Goal: Task Accomplishment & Management: Manage account settings

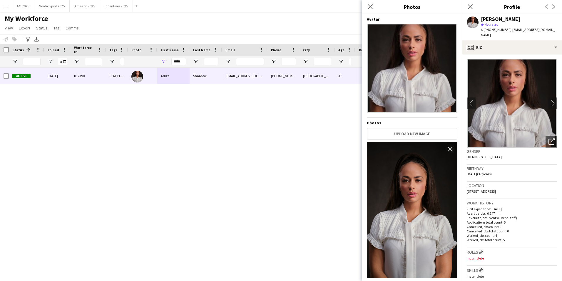
scroll to position [138, 0]
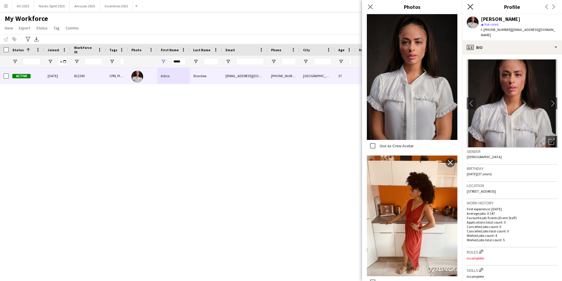
click at [471, 8] on icon at bounding box center [471, 7] width 6 height 6
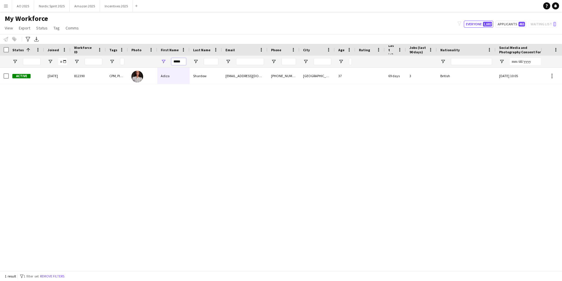
click at [184, 62] on input "*****" at bounding box center [178, 61] width 15 height 7
type input "*"
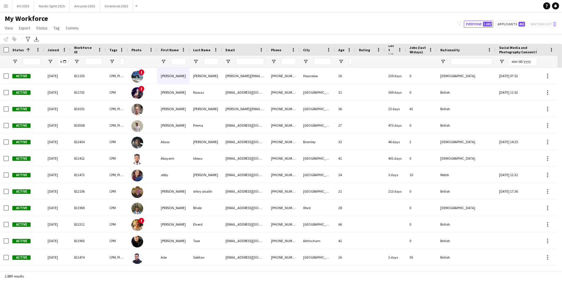
click at [7, 9] on button "Menu" at bounding box center [6, 6] width 12 height 12
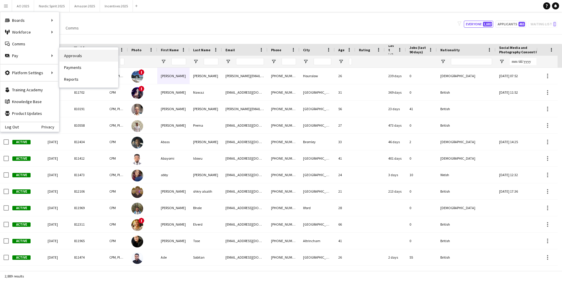
click at [75, 58] on link "Approvals" at bounding box center [88, 56] width 59 height 12
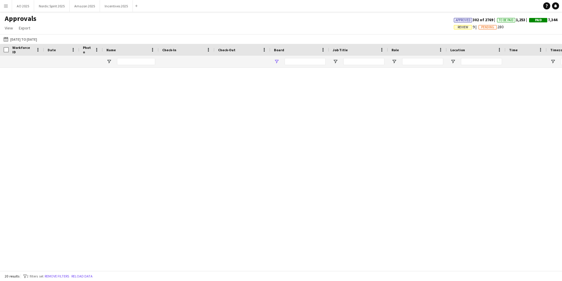
type input "**********"
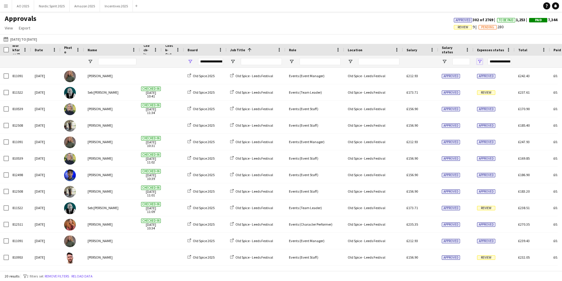
click at [480, 62] on span "Open Filter Menu" at bounding box center [479, 61] width 5 height 5
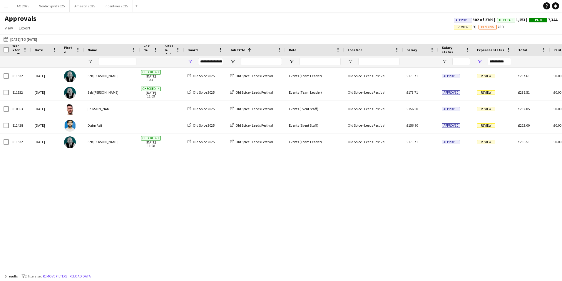
click at [339, 244] on div "811522 Fri, 22 Aug 2025 Seb Busz Checked-in 22-08-2025 10:41 Old Spice 2025 Old…" at bounding box center [281, 167] width 562 height 198
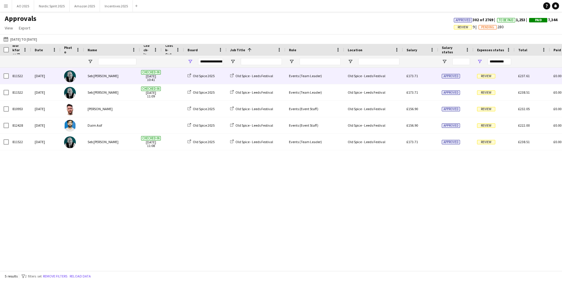
click at [480, 77] on span "Review" at bounding box center [486, 76] width 18 height 4
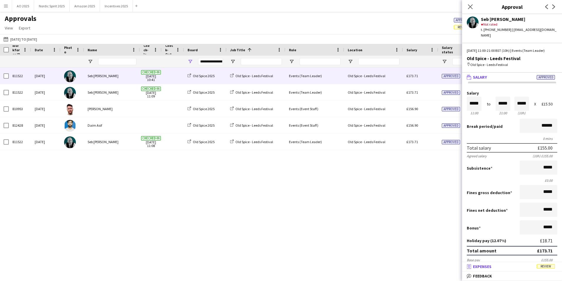
click at [530, 266] on mat-panel-title "receipt Expenses Review" at bounding box center [511, 265] width 98 height 5
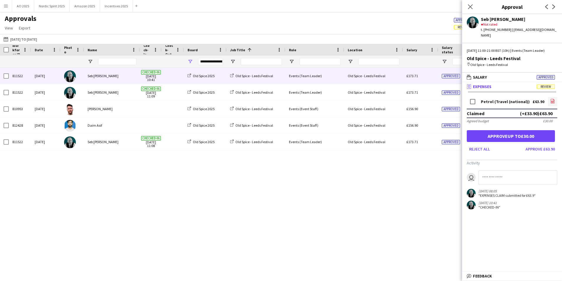
click at [551, 99] on icon "file-image" at bounding box center [552, 101] width 5 height 5
click at [546, 144] on button "Approve £63.90" at bounding box center [540, 148] width 34 height 9
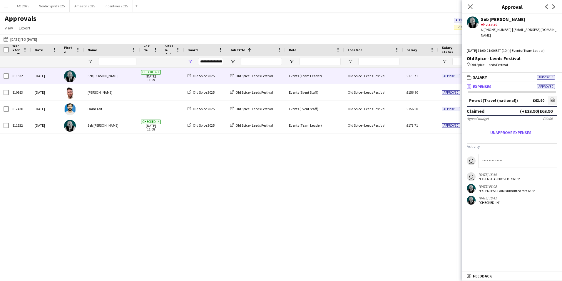
click at [366, 75] on div "Old Spice - Leeds Festival" at bounding box center [373, 76] width 59 height 16
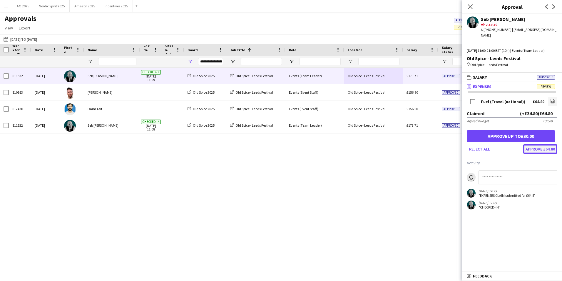
click at [545, 151] on button "Approve £64.80" at bounding box center [540, 148] width 34 height 9
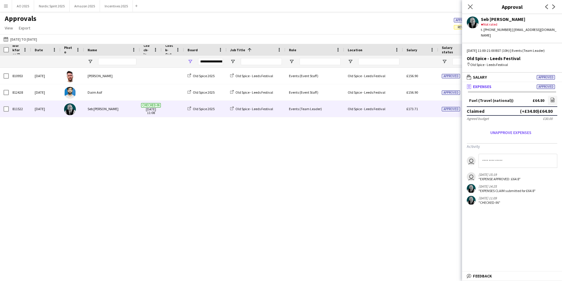
click at [442, 110] on div "Approved" at bounding box center [455, 109] width 35 height 16
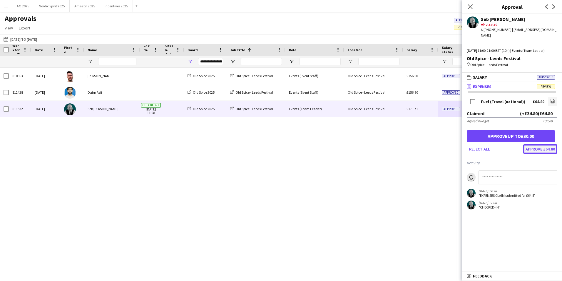
click at [545, 147] on button "Approve £64.80" at bounding box center [540, 148] width 34 height 9
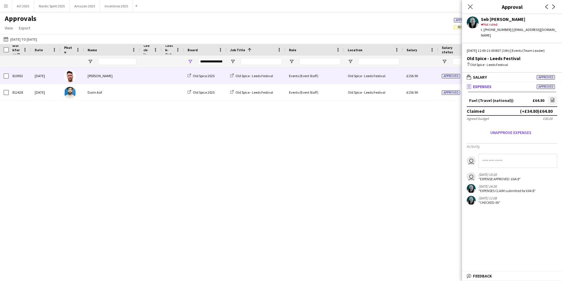
click at [439, 79] on div "Approved" at bounding box center [455, 76] width 35 height 16
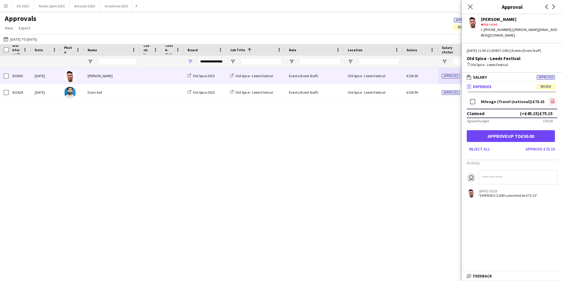
click at [554, 101] on icon at bounding box center [553, 102] width 2 height 2
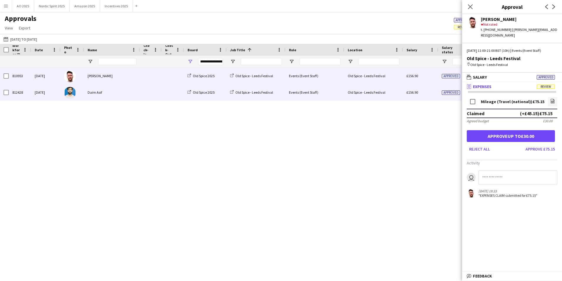
click at [445, 94] on span "Approved" at bounding box center [451, 92] width 18 height 4
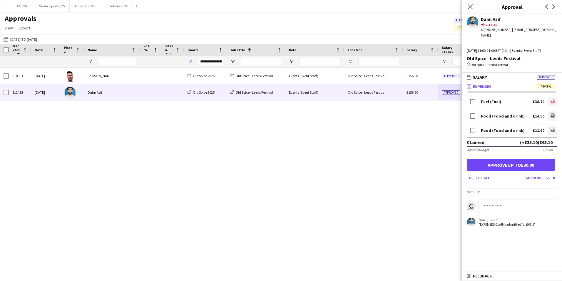
click at [554, 99] on icon "file-image" at bounding box center [552, 101] width 5 height 5
click at [446, 63] on span "Open Filter Menu" at bounding box center [444, 61] width 5 height 5
click at [446, 60] on span "Open Filter Menu" at bounding box center [444, 61] width 5 height 5
click at [418, 126] on div "810953 Sun, 24 Aug 2025 Rory Cocker Old Spice 2025 Old Spice - Leeds Festival E…" at bounding box center [281, 167] width 562 height 198
click at [471, 3] on app-icon "Close pop-in" at bounding box center [470, 7] width 9 height 9
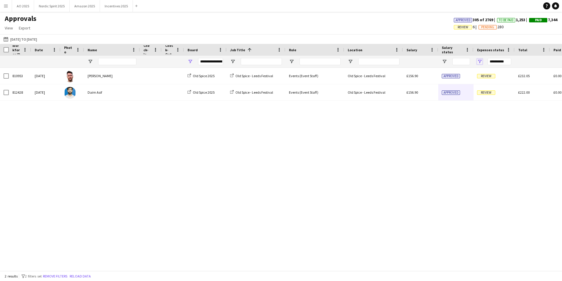
click at [480, 60] on span "Open Filter Menu" at bounding box center [479, 61] width 5 height 5
type input "**********"
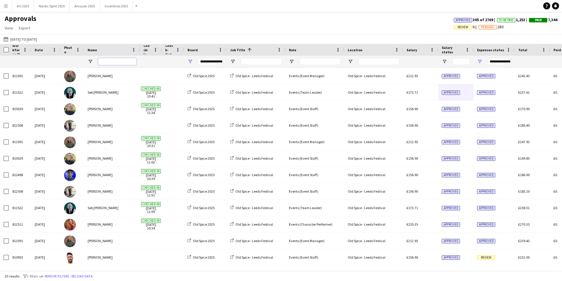
click at [131, 64] on input "Name Filter Input" at bounding box center [117, 61] width 38 height 7
type input "***"
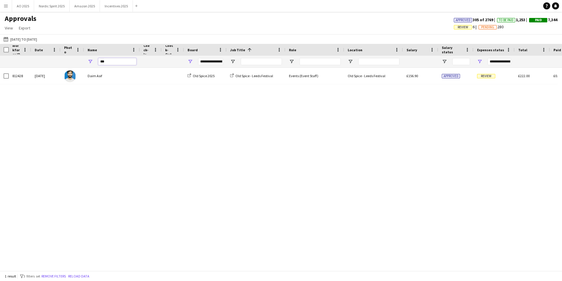
type input "**********"
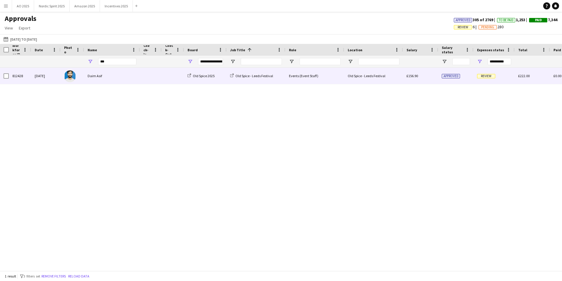
click at [486, 74] on span "Review" at bounding box center [486, 76] width 18 height 4
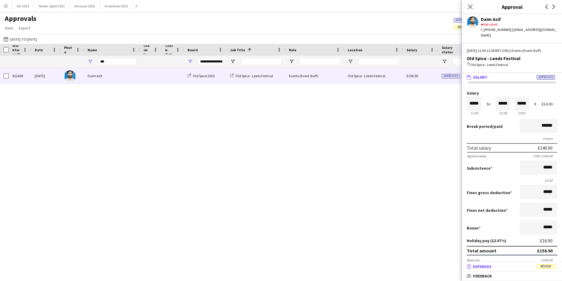
click at [538, 265] on span "Review" at bounding box center [546, 266] width 18 height 4
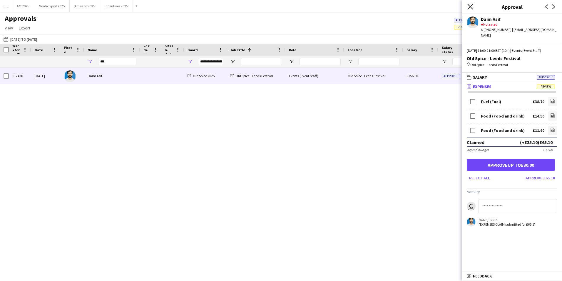
click at [472, 9] on icon "Close pop-in" at bounding box center [471, 7] width 6 height 6
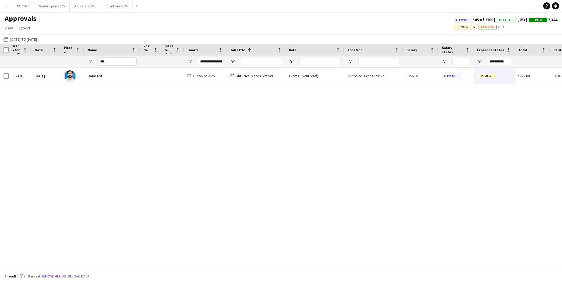
click at [115, 62] on input "***" at bounding box center [117, 61] width 38 height 7
type input "*"
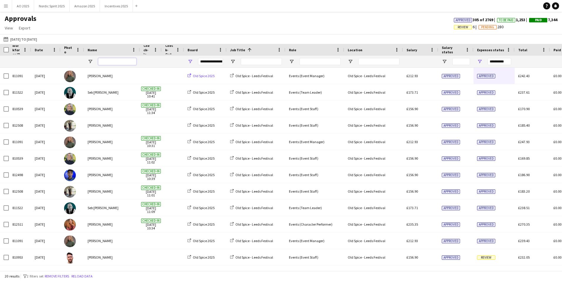
type input "**********"
click at [480, 61] on span "Open Filter Menu" at bounding box center [479, 61] width 5 height 5
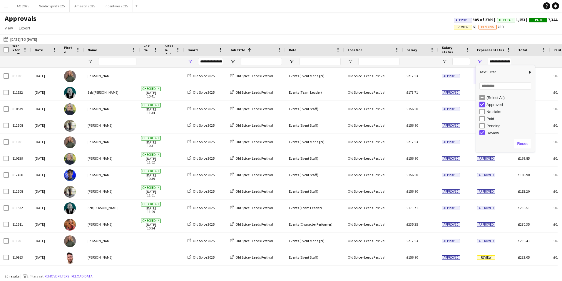
type input "**********"
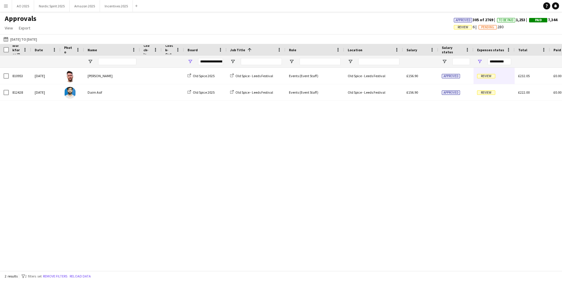
click at [326, 127] on div "812428 Sun, 24 Aug 2025 Daim Asif Old Spice 2025 Old Spice - Leeds Festival Eve…" at bounding box center [281, 167] width 562 height 198
click at [189, 62] on span "Open Filter Menu" at bounding box center [190, 61] width 5 height 5
click at [197, 118] on div "Old Spice 2025" at bounding box center [217, 118] width 55 height 7
type input "***"
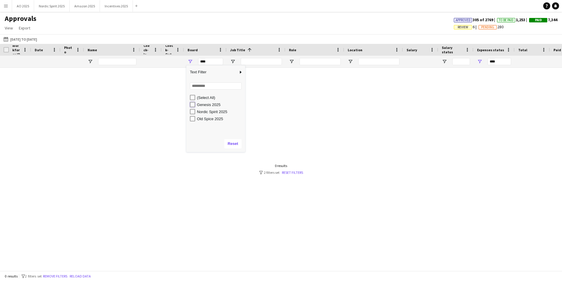
type input "**********"
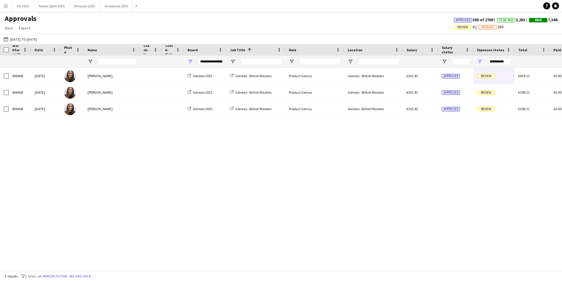
click at [359, 136] on div "806408 Thu, 21 Aug 2025 Georgina Bourne Genesis 2025 Genesis - British Masters …" at bounding box center [281, 167] width 562 height 198
click at [191, 61] on span "Open Filter Menu" at bounding box center [190, 61] width 5 height 5
type input "***"
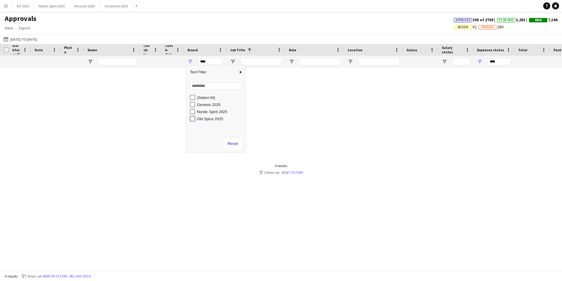
type input "**********"
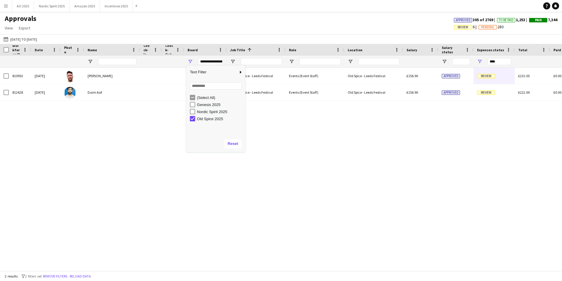
type input "**********"
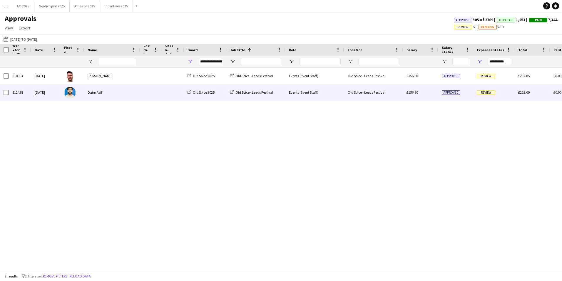
click at [149, 98] on span at bounding box center [151, 92] width 15 height 16
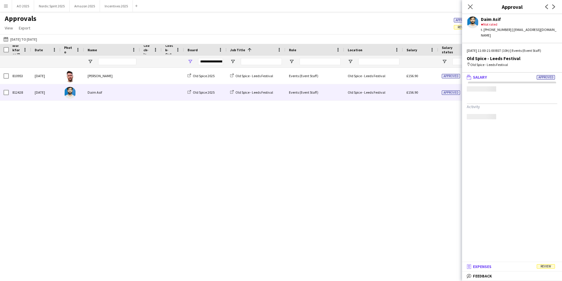
click at [524, 266] on mat-panel-title "receipt Expenses Review" at bounding box center [511, 265] width 98 height 5
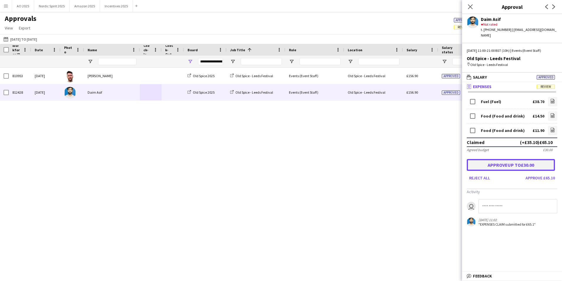
click at [501, 161] on button "Approve up to £30.00" at bounding box center [511, 165] width 88 height 12
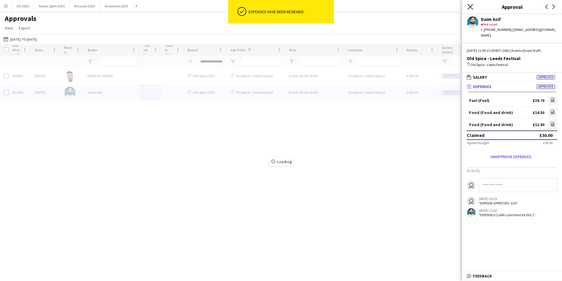
click at [468, 8] on icon "Close pop-in" at bounding box center [471, 7] width 6 height 6
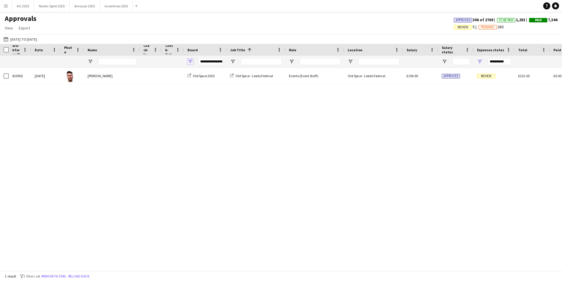
click at [192, 64] on span "Open Filter Menu" at bounding box center [190, 61] width 5 height 5
type input "***"
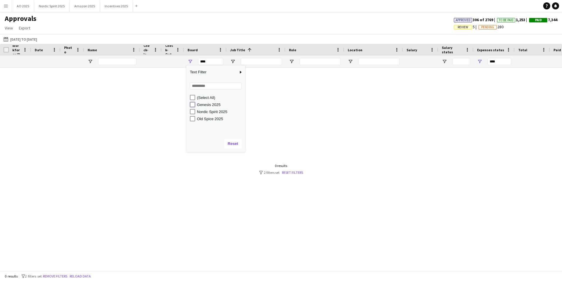
type input "**********"
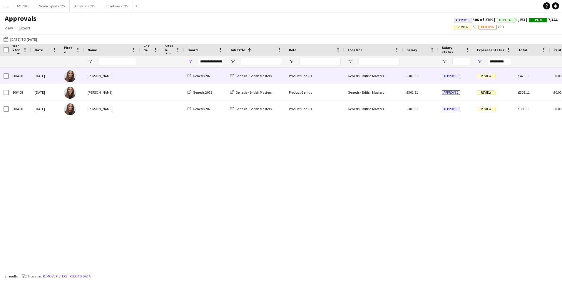
click at [484, 79] on div "Review" at bounding box center [494, 76] width 41 height 16
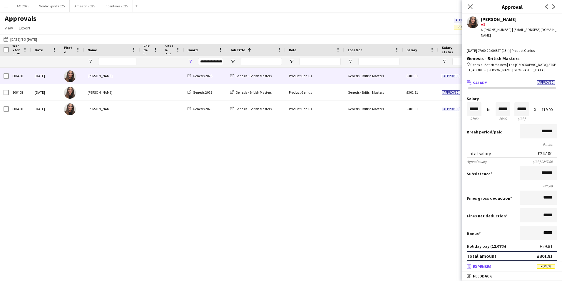
click at [545, 264] on span "Review" at bounding box center [546, 266] width 18 height 4
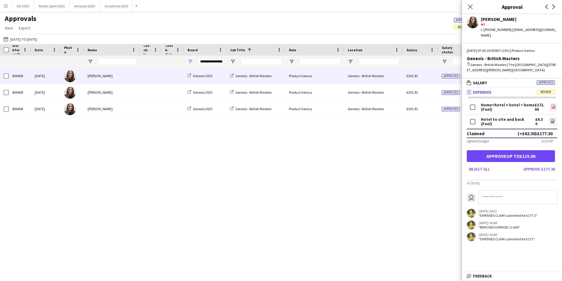
click at [553, 106] on icon at bounding box center [554, 107] width 2 height 2
click at [550, 119] on icon "file-image" at bounding box center [552, 121] width 5 height 5
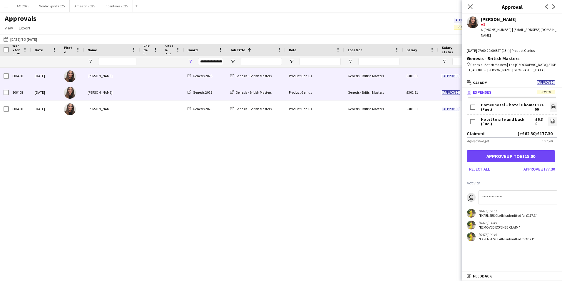
click at [450, 91] on span "Approved" at bounding box center [451, 92] width 18 height 4
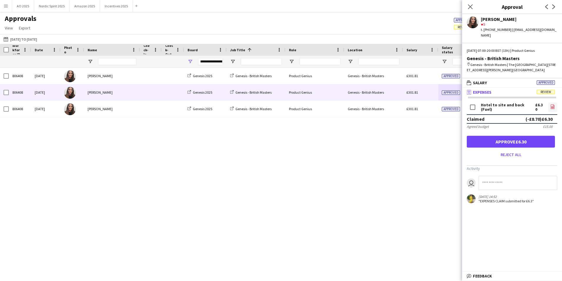
click at [553, 104] on icon "file-image" at bounding box center [552, 106] width 5 height 5
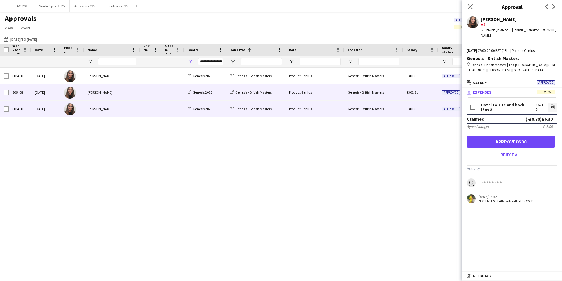
click at [453, 109] on span "Approved" at bounding box center [451, 109] width 18 height 4
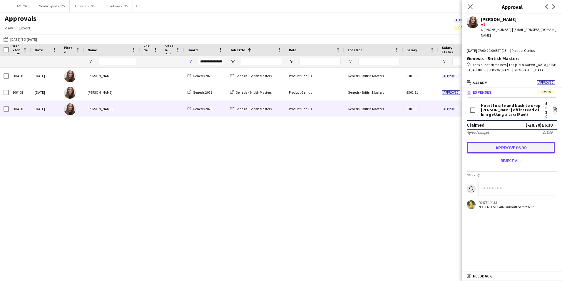
click at [490, 141] on button "Approve £6.30" at bounding box center [511, 147] width 88 height 12
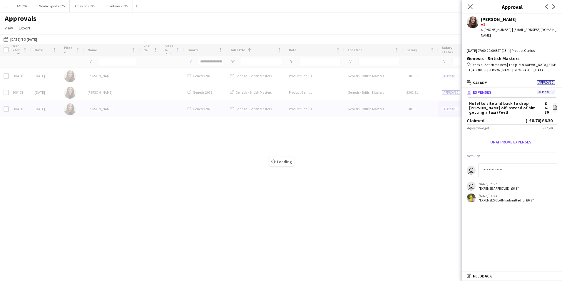
click at [451, 91] on div "Loading" at bounding box center [281, 157] width 562 height 226
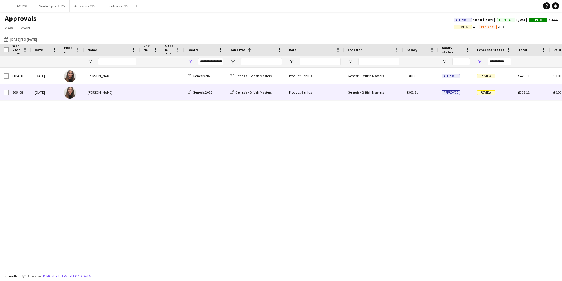
click at [484, 93] on span "Review" at bounding box center [486, 92] width 18 height 4
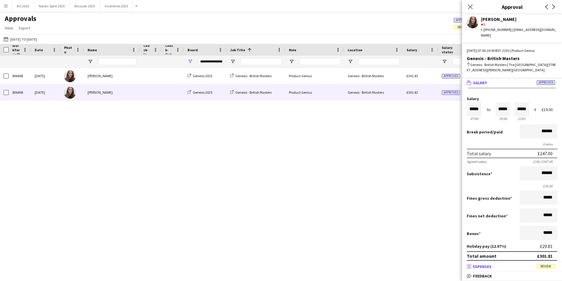
click at [514, 262] on mat-expansion-panel-header "receipt Expenses Review" at bounding box center [512, 266] width 100 height 9
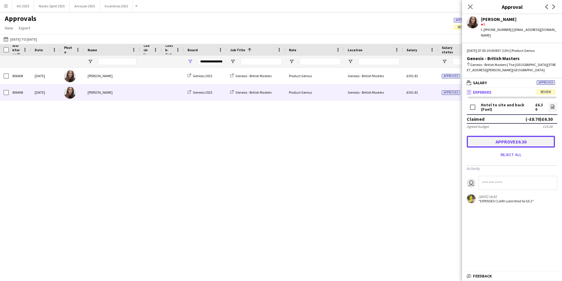
click at [476, 139] on button "Approve £6.30" at bounding box center [511, 142] width 88 height 12
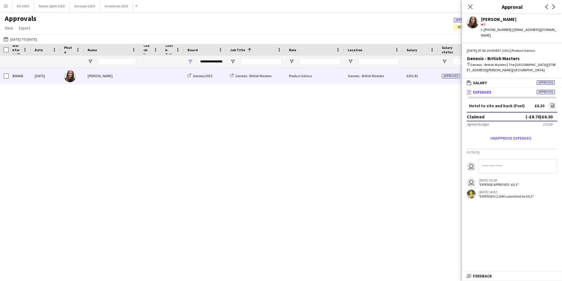
click at [449, 75] on span "Approved" at bounding box center [451, 76] width 18 height 4
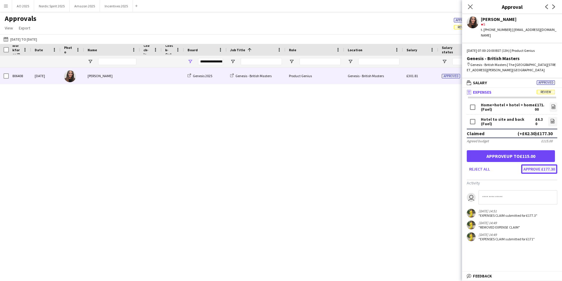
click at [532, 166] on button "Approve £177.30" at bounding box center [539, 168] width 36 height 9
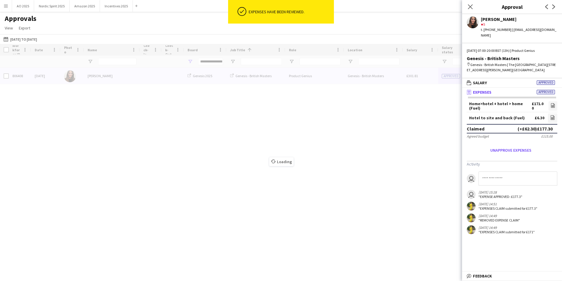
type input "***"
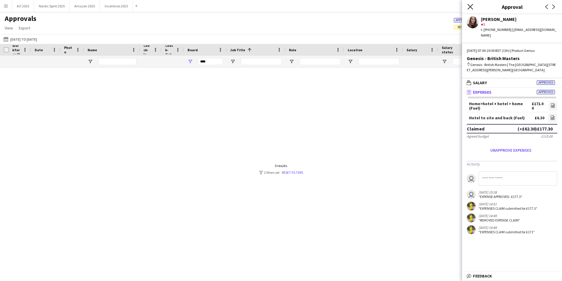
click at [471, 7] on icon at bounding box center [471, 7] width 6 height 6
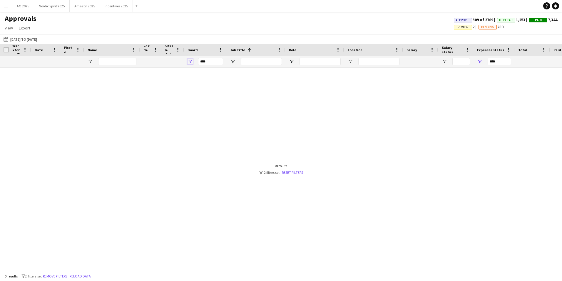
click at [191, 62] on span "Open Filter Menu" at bounding box center [190, 61] width 5 height 5
type input "**********"
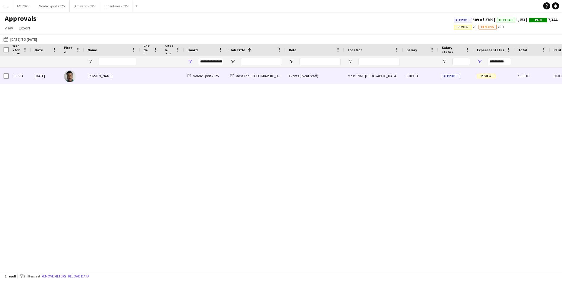
click at [482, 77] on span "Review" at bounding box center [486, 76] width 18 height 4
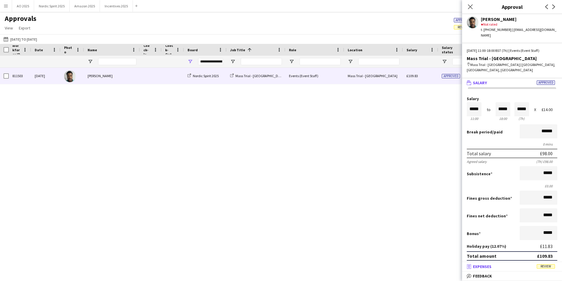
click at [534, 263] on mat-panel-title "receipt Expenses Review" at bounding box center [511, 265] width 98 height 5
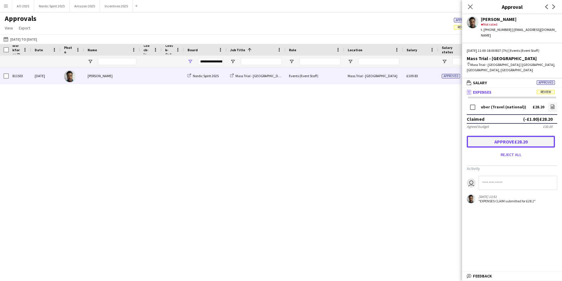
click at [478, 136] on button "Approve £28.20" at bounding box center [511, 142] width 88 height 12
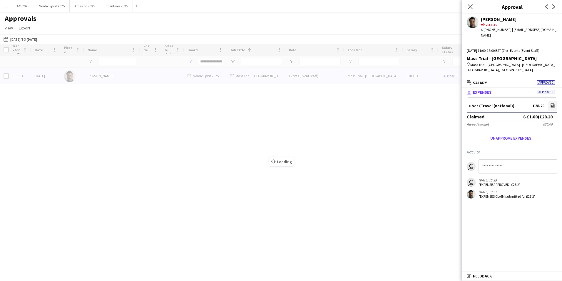
type input "***"
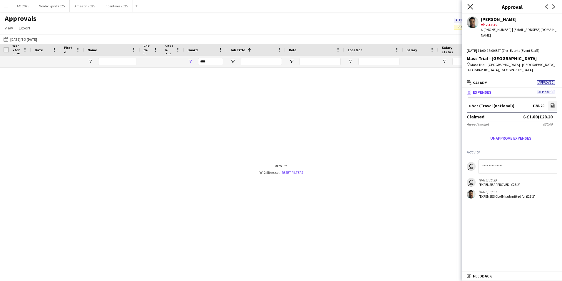
click at [472, 6] on icon at bounding box center [471, 7] width 6 height 6
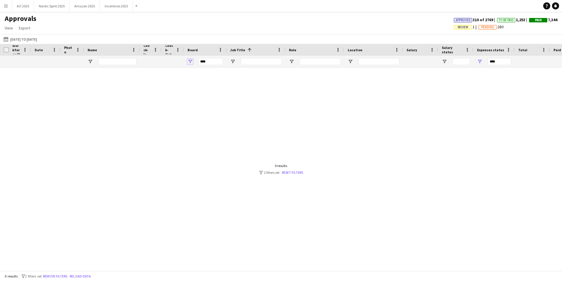
click at [189, 59] on span "Open Filter Menu" at bounding box center [190, 61] width 5 height 5
type input "**********"
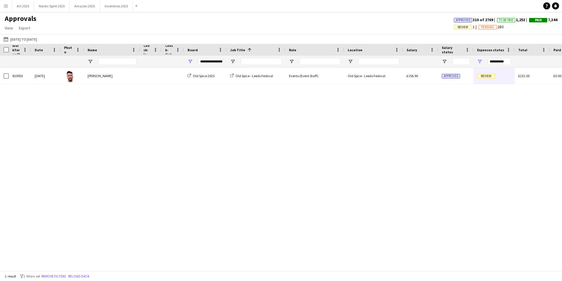
click at [383, 150] on div "810953 Sun, 24 Aug 2025 Rory Cocker Old Spice 2025 Old Spice - Leeds Festival E…" at bounding box center [281, 167] width 562 height 198
type input "**********"
click at [7, 10] on button "Menu" at bounding box center [6, 6] width 12 height 12
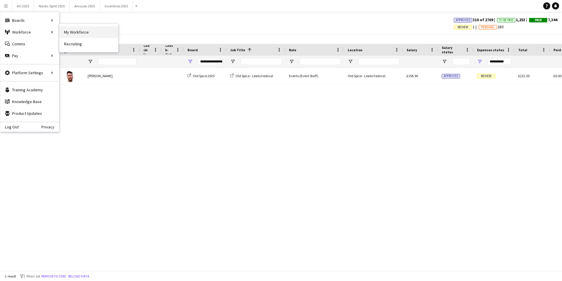
click at [77, 34] on link "My Workforce" at bounding box center [88, 32] width 59 height 12
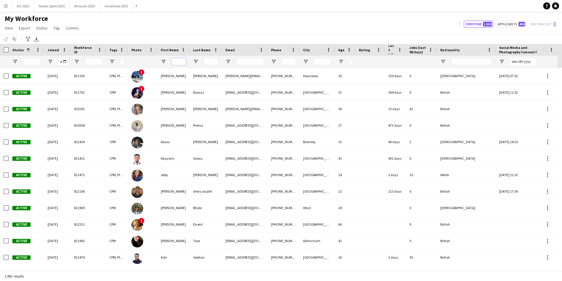
click at [172, 62] on input "First Name Filter Input" at bounding box center [178, 61] width 15 height 7
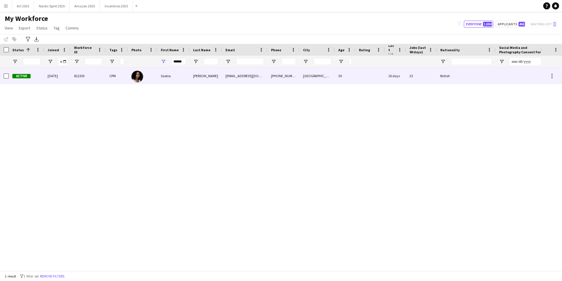
click at [176, 78] on div "Saskia" at bounding box center [173, 76] width 32 height 16
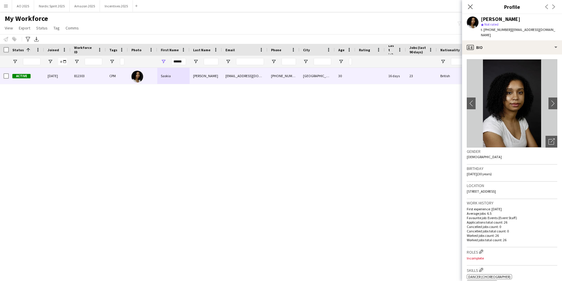
drag, startPoint x: 556, startPoint y: 30, endPoint x: 508, endPoint y: 30, distance: 47.6
click at [508, 30] on app-profile-header "[PERSON_NAME] star Not rated t. [PHONE_NUMBER] | [EMAIL_ADDRESS][DOMAIN_NAME]" at bounding box center [512, 27] width 100 height 26
copy span "[EMAIL_ADDRESS][DOMAIN_NAME]"
click at [184, 61] on input "******" at bounding box center [178, 61] width 15 height 7
type input "*"
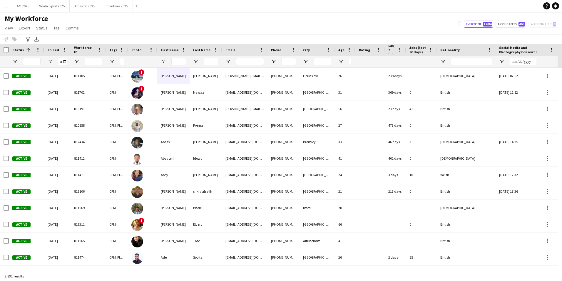
click at [3, 5] on button "Menu" at bounding box center [6, 6] width 12 height 12
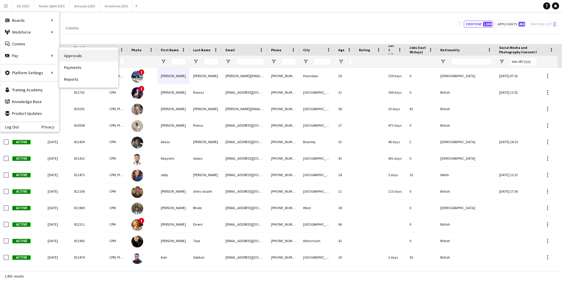
click at [81, 56] on link "Approvals" at bounding box center [88, 56] width 59 height 12
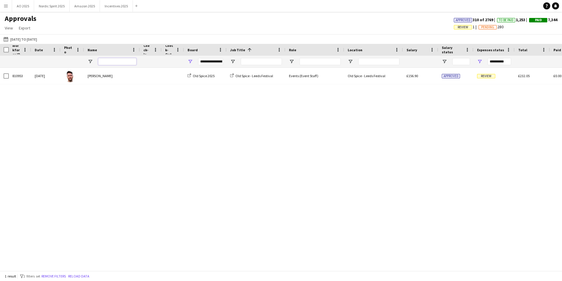
click at [134, 61] on input "Name Filter Input" at bounding box center [117, 61] width 38 height 7
click at [191, 60] on span "Open Filter Menu" at bounding box center [190, 61] width 5 height 5
click at [481, 61] on span "Open Filter Menu" at bounding box center [479, 61] width 5 height 5
click at [486, 95] on div "(Select All)" at bounding box center [507, 97] width 55 height 7
type input "**********"
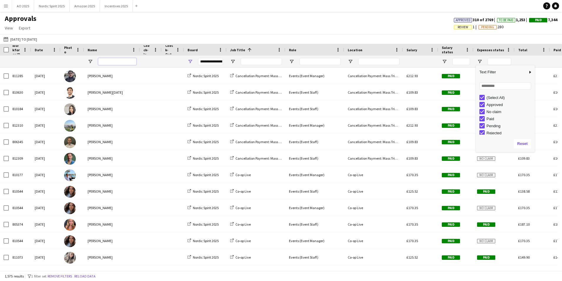
click at [111, 60] on input "Name Filter Input" at bounding box center [117, 61] width 38 height 7
type input "*****"
type input "**********"
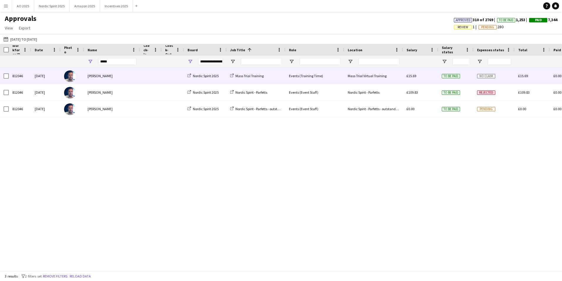
click at [450, 77] on span "To be paid" at bounding box center [451, 76] width 18 height 4
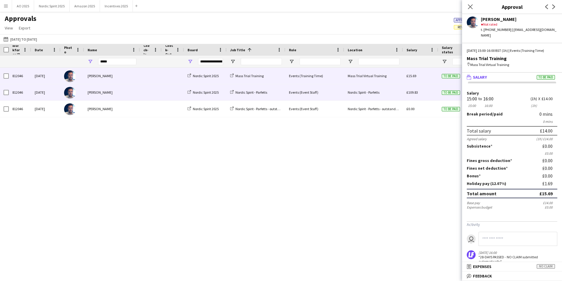
click at [451, 93] on span "To be paid" at bounding box center [451, 92] width 18 height 4
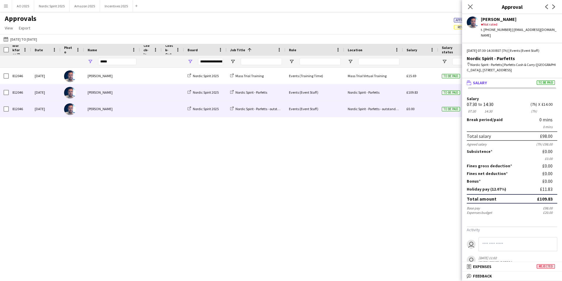
click at [453, 109] on span "To be paid" at bounding box center [451, 109] width 18 height 4
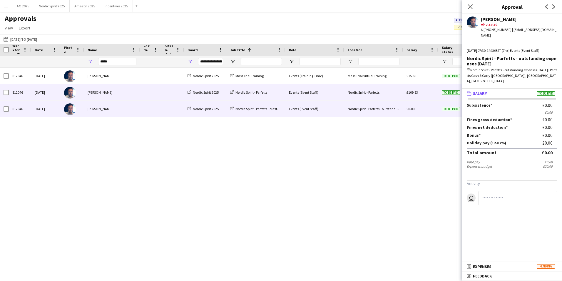
click at [448, 95] on span "To be paid" at bounding box center [451, 92] width 18 height 4
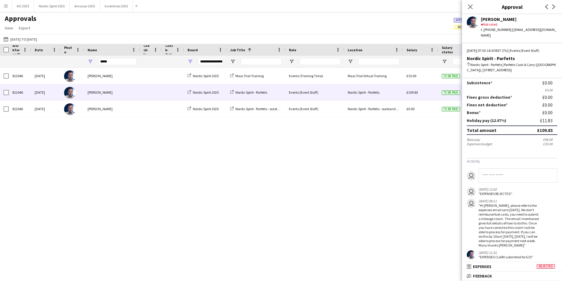
scroll to position [73, 0]
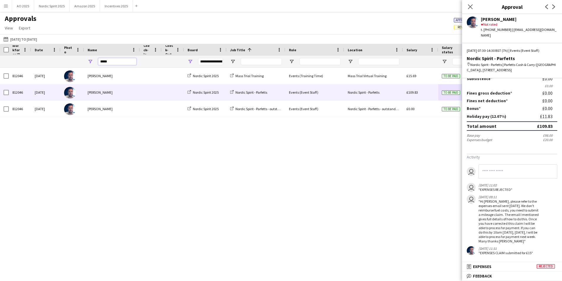
click at [125, 61] on input "*****" at bounding box center [117, 61] width 38 height 7
type input "*"
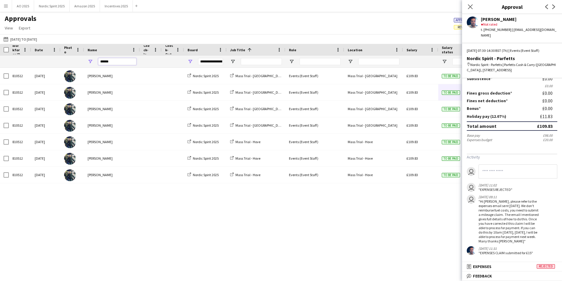
type input "*******"
type input "***"
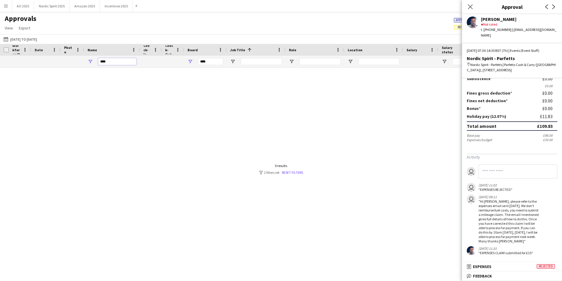
type input "**"
type input "**********"
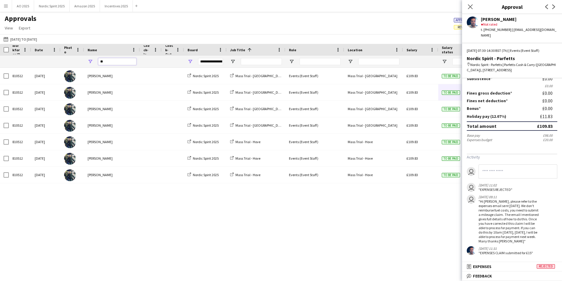
type input "*"
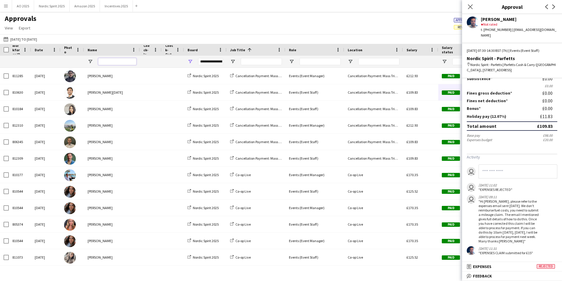
type input "**********"
click at [191, 60] on span "Open Filter Menu" at bounding box center [190, 61] width 5 height 5
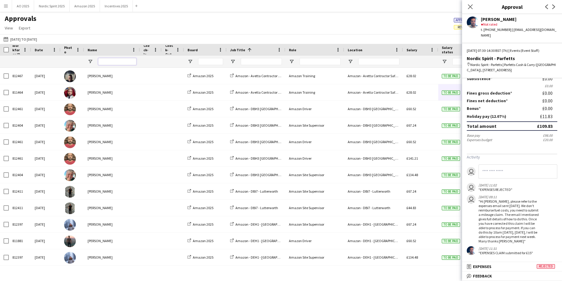
click at [113, 63] on input "Name Filter Input" at bounding box center [117, 61] width 38 height 7
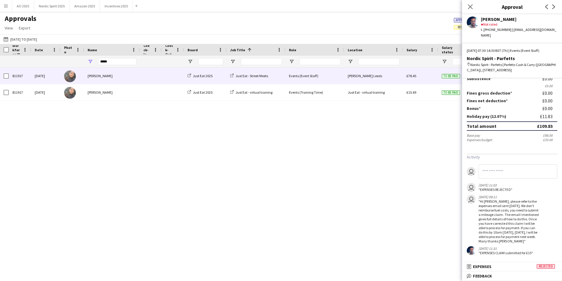
click at [441, 74] on div "To be paid" at bounding box center [455, 76] width 35 height 16
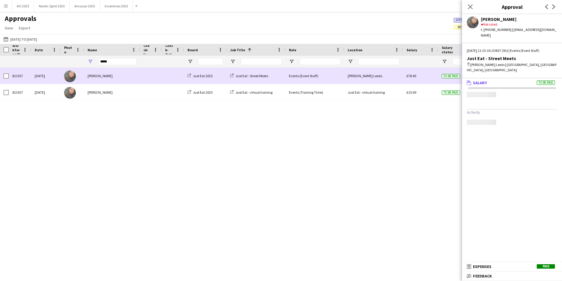
scroll to position [0, 0]
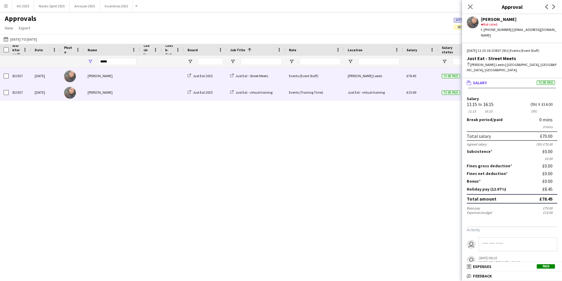
click at [439, 90] on div "To be paid" at bounding box center [455, 92] width 35 height 16
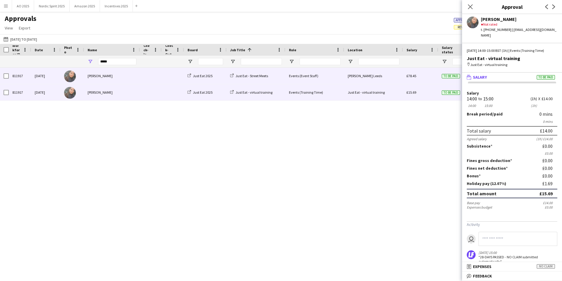
click at [434, 75] on div "£78.45" at bounding box center [420, 76] width 35 height 16
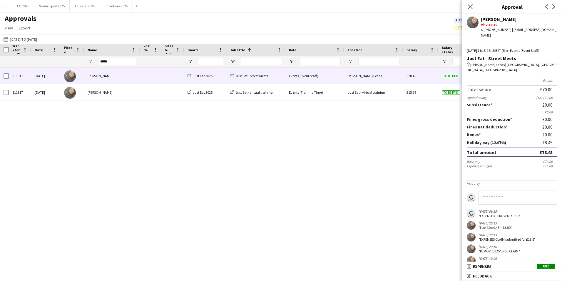
scroll to position [56, 0]
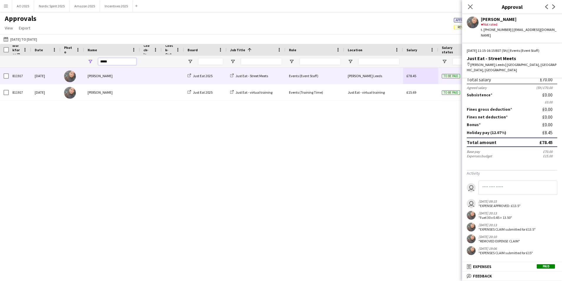
click at [123, 62] on input "*****" at bounding box center [117, 61] width 38 height 7
type input "*"
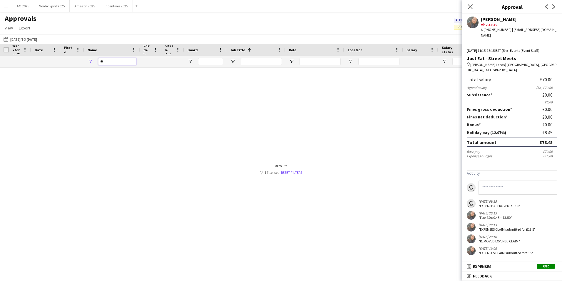
type input "*"
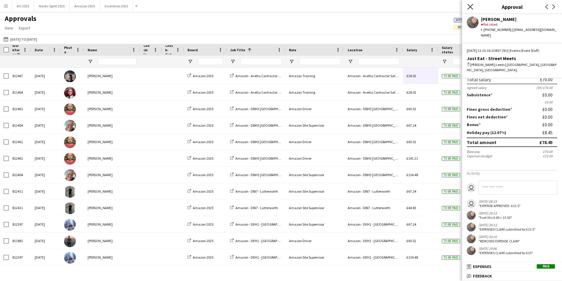
click at [471, 9] on icon "Close pop-in" at bounding box center [471, 7] width 6 height 6
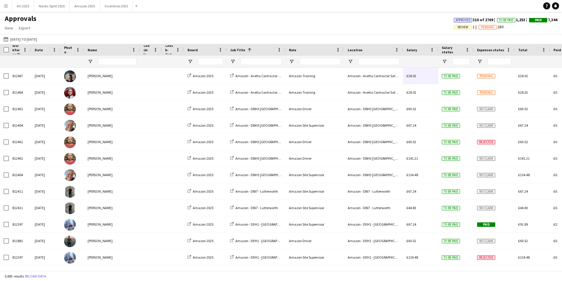
click at [5, 7] on app-icon "Menu" at bounding box center [6, 6] width 5 height 5
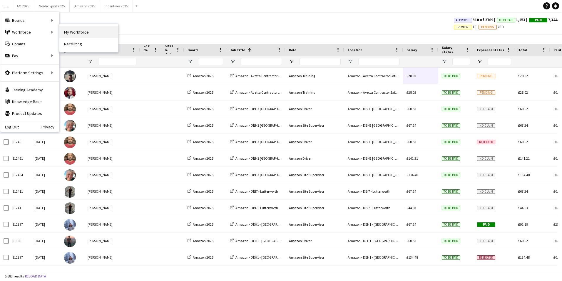
click at [82, 34] on link "My Workforce" at bounding box center [88, 32] width 59 height 12
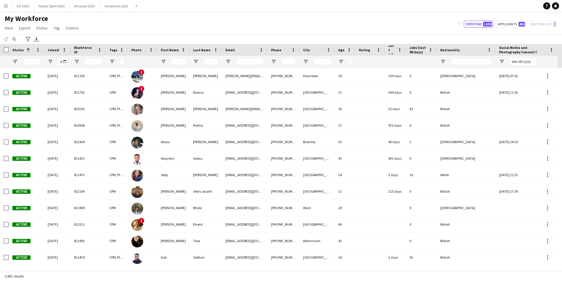
click at [183, 66] on div at bounding box center [178, 62] width 15 height 12
click at [183, 64] on input "First Name Filter Input" at bounding box center [178, 61] width 15 height 7
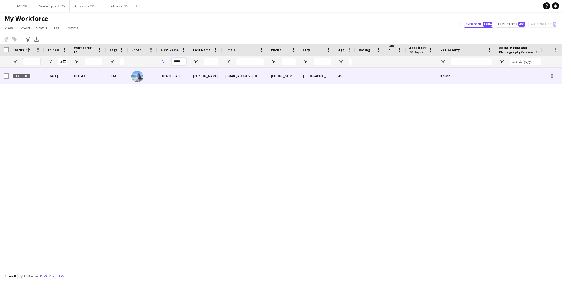
type input "*****"
click at [178, 77] on div "Cristiano" at bounding box center [173, 76] width 32 height 16
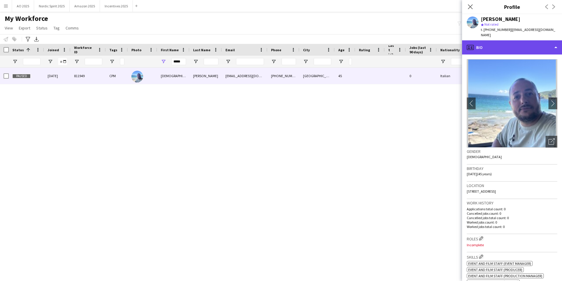
click at [491, 40] on div "profile Bio" at bounding box center [512, 47] width 100 height 14
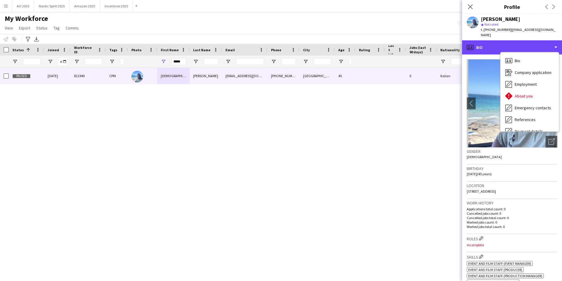
scroll to position [79, 0]
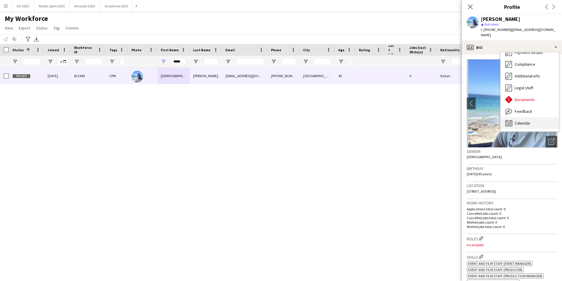
click at [544, 117] on div "Calendar Calendar" at bounding box center [530, 123] width 58 height 12
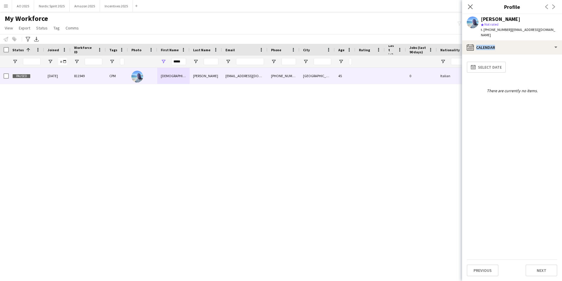
click at [544, 110] on div "calendar-full Select date There are currently no items." at bounding box center [512, 159] width 91 height 200
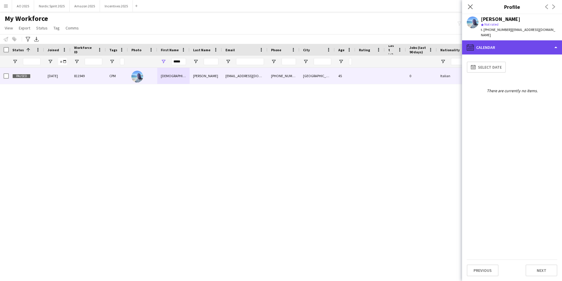
click at [530, 44] on div "calendar-full Calendar" at bounding box center [512, 47] width 100 height 14
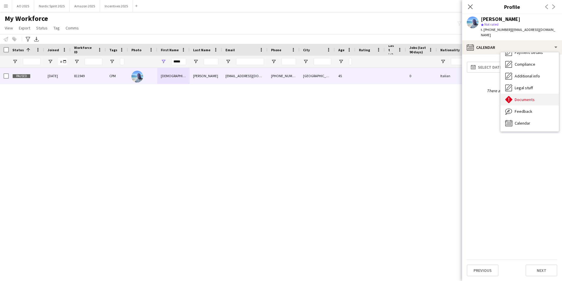
click at [533, 99] on div "Documents Documents" at bounding box center [530, 100] width 58 height 12
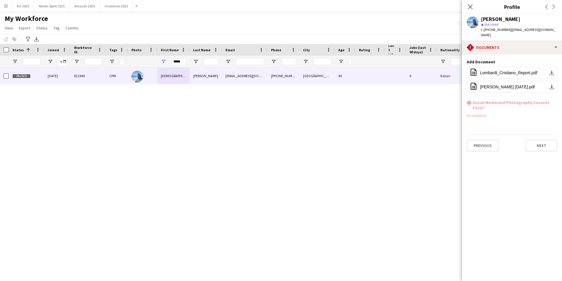
click at [533, 100] on h3 "Social Media and Photography Consent Form" at bounding box center [515, 105] width 85 height 11
click at [488, 139] on button "Previous" at bounding box center [483, 145] width 32 height 12
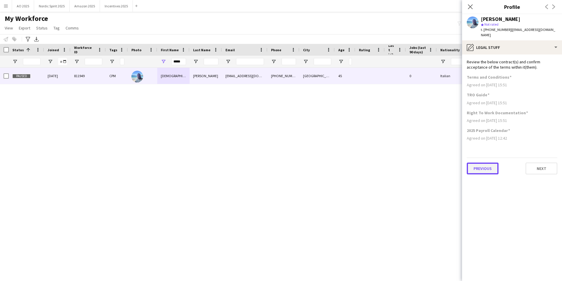
click at [488, 162] on button "Previous" at bounding box center [483, 168] width 32 height 12
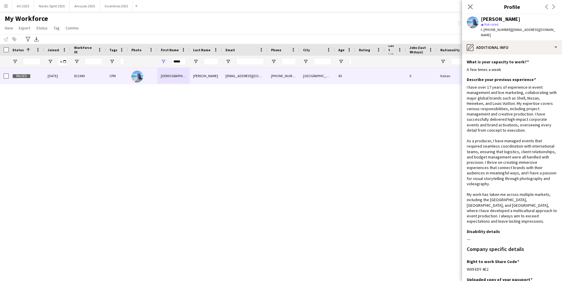
scroll to position [36, 0]
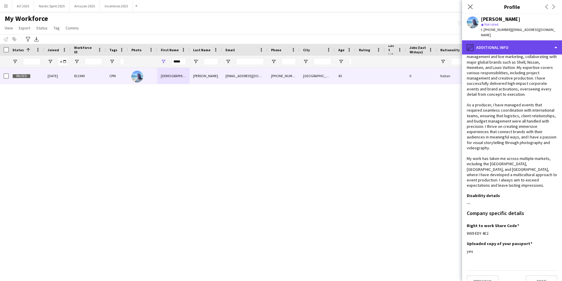
click at [530, 45] on div "pencil4 Additional info" at bounding box center [512, 47] width 100 height 14
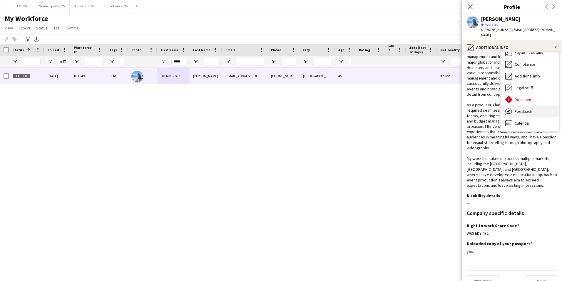
click at [530, 111] on div "Feedback Feedback" at bounding box center [530, 111] width 58 height 12
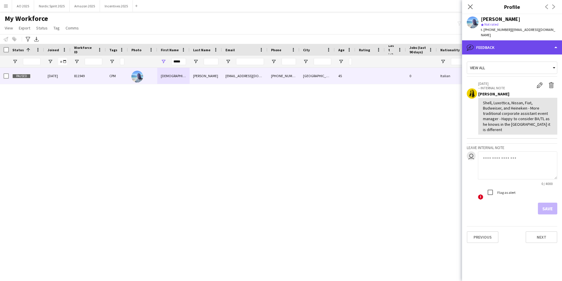
click at [502, 46] on div "bubble-pencil Feedback" at bounding box center [512, 47] width 100 height 14
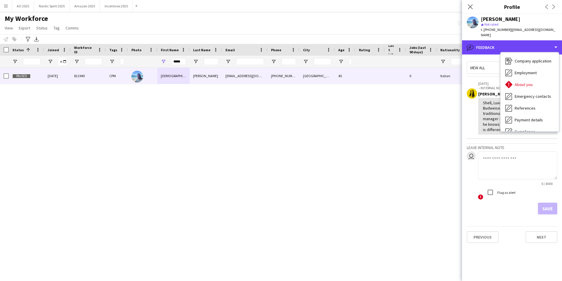
scroll to position [0, 0]
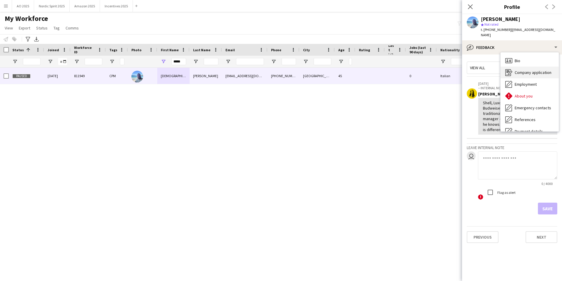
click at [548, 70] on span "Company application" at bounding box center [533, 72] width 37 height 5
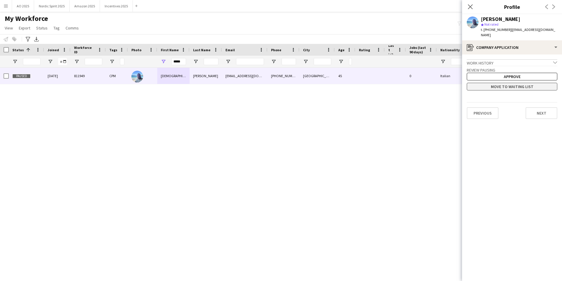
click at [534, 84] on button "Move to waiting list" at bounding box center [512, 87] width 91 height 8
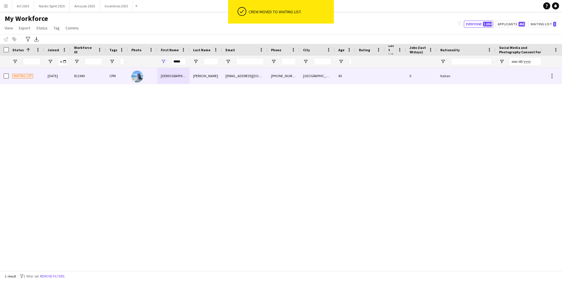
click at [176, 78] on div "Cristiano" at bounding box center [173, 76] width 32 height 16
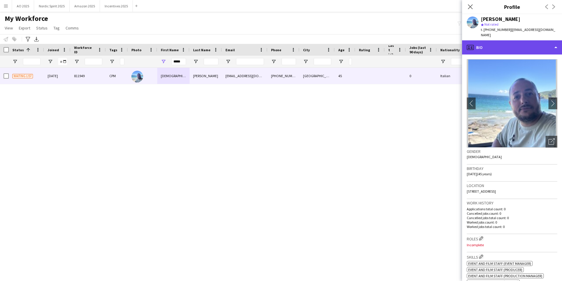
click at [492, 45] on div "profile Bio" at bounding box center [512, 47] width 100 height 14
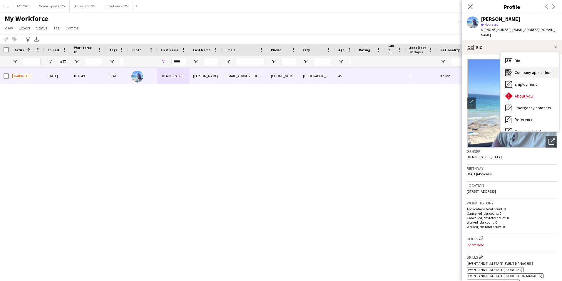
click at [525, 70] on div "Company application Company application" at bounding box center [530, 72] width 58 height 12
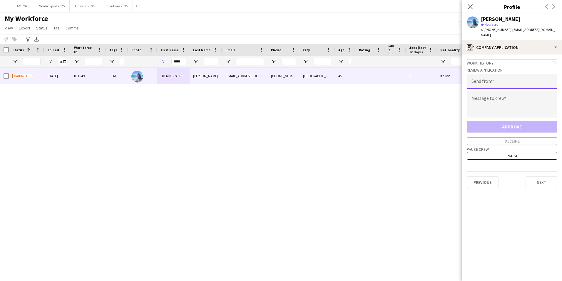
click at [496, 80] on input "email" at bounding box center [512, 81] width 91 height 15
type input "**********"
click at [495, 98] on textarea at bounding box center [512, 104] width 91 height 26
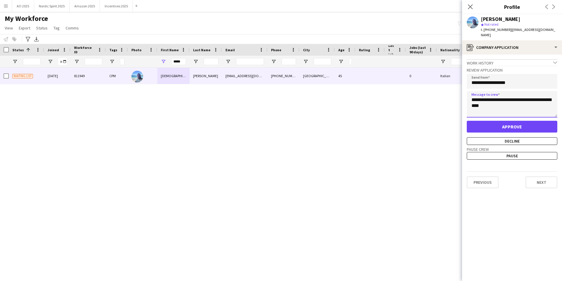
drag, startPoint x: 501, startPoint y: 94, endPoint x: 493, endPoint y: 95, distance: 8.9
click at [493, 95] on textarea "**********" at bounding box center [512, 104] width 91 height 26
type textarea "**********"
click at [510, 137] on button "Decline" at bounding box center [512, 141] width 91 height 8
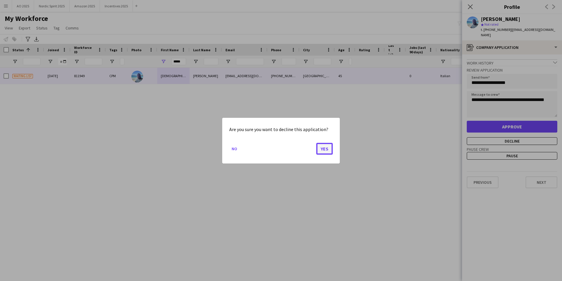
click at [322, 148] on button "Yes" at bounding box center [324, 148] width 16 height 12
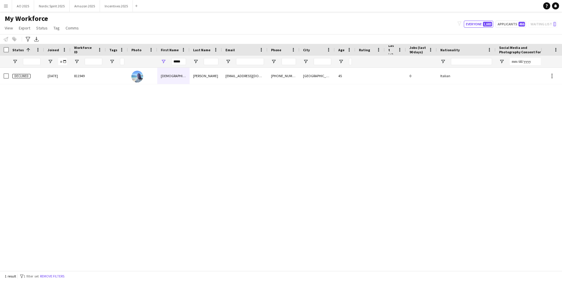
drag, startPoint x: 5, startPoint y: 9, endPoint x: 7, endPoint y: 18, distance: 9.0
click at [5, 9] on button "Menu" at bounding box center [6, 6] width 12 height 12
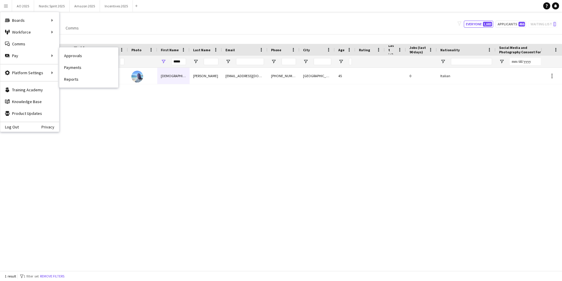
click at [75, 55] on link "Approvals" at bounding box center [88, 56] width 59 height 12
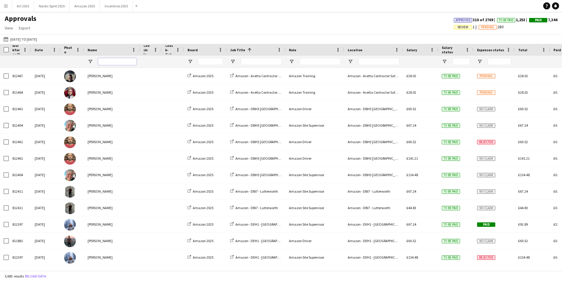
click at [136, 64] on input "Name Filter Input" at bounding box center [117, 61] width 38 height 7
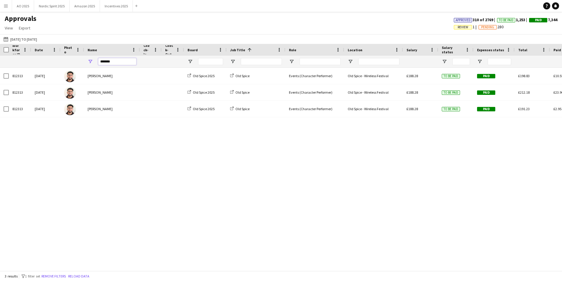
drag, startPoint x: 115, startPoint y: 60, endPoint x: 85, endPoint y: 68, distance: 31.1
click at [85, 68] on div "Workforce ID Date Photo 1" at bounding box center [281, 157] width 562 height 226
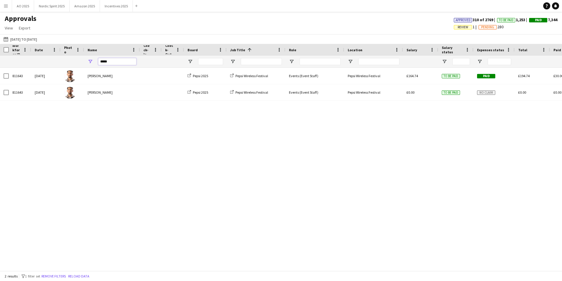
type input "*****"
click at [82, 8] on button "Amazon 2025 Close" at bounding box center [85, 5] width 30 height 11
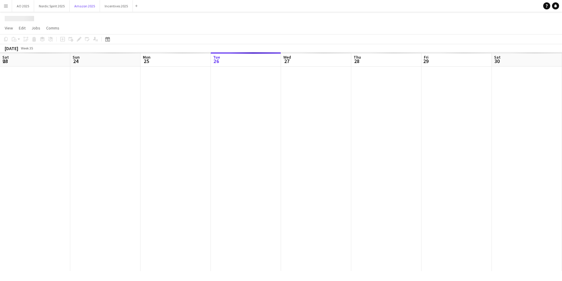
scroll to position [0, 141]
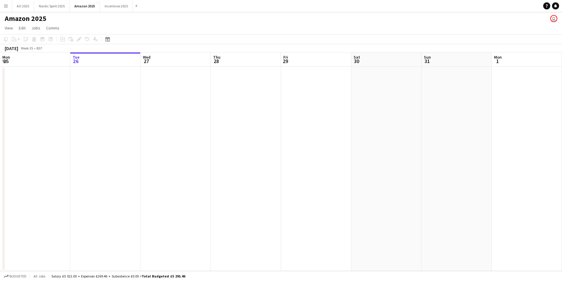
click at [146, 197] on app-date-cell at bounding box center [176, 168] width 70 height 204
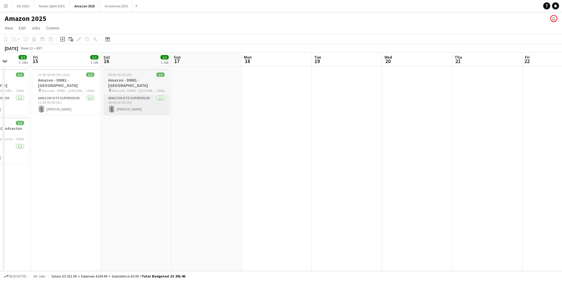
scroll to position [0, 126]
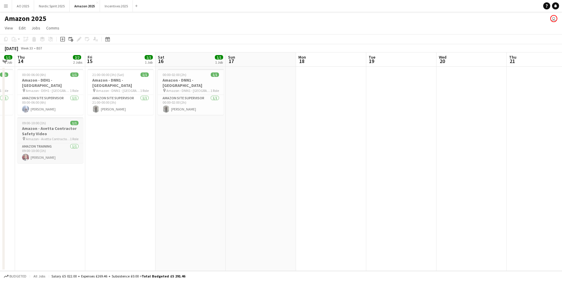
click at [68, 129] on h3 "Amazon - Avetta Contractor Safety Video" at bounding box center [50, 131] width 66 height 11
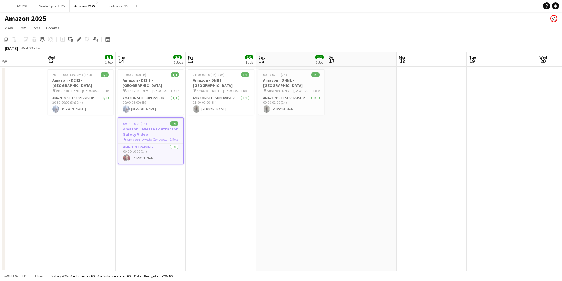
scroll to position [0, 125]
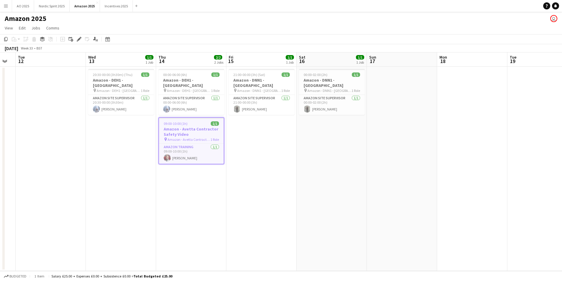
click at [517, 99] on app-date-cell at bounding box center [543, 168] width 70 height 204
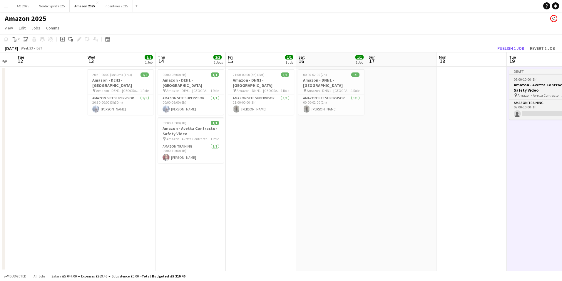
click at [536, 91] on h3 "Amazon - Avetta Contractor Safety Video" at bounding box center [542, 87] width 66 height 11
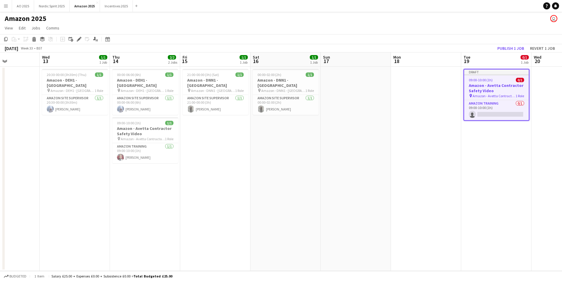
scroll to position [0, 173]
click at [485, 92] on h3 "Amazon - Avetta Contractor Safety Video" at bounding box center [495, 88] width 65 height 11
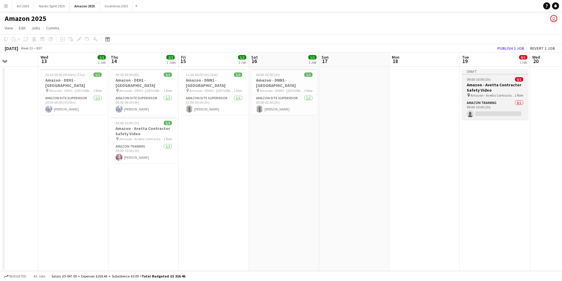
click at [485, 92] on h3 "Amazon - Avetta Contractor Safety Video" at bounding box center [495, 87] width 66 height 11
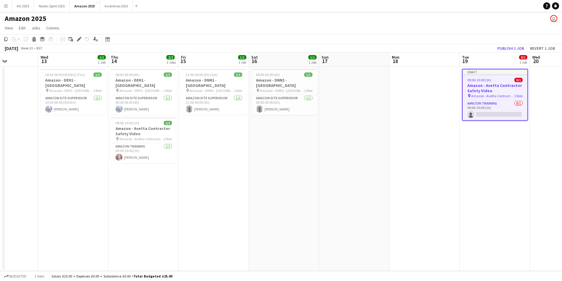
click at [485, 92] on h3 "Amazon - Avetta Contractor Safety Video" at bounding box center [495, 88] width 65 height 11
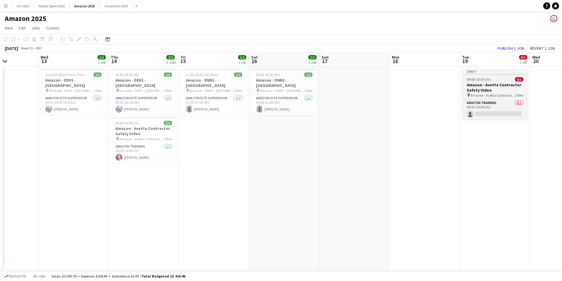
click at [482, 83] on h3 "Amazon - Avetta Contractor Safety Video" at bounding box center [495, 87] width 66 height 11
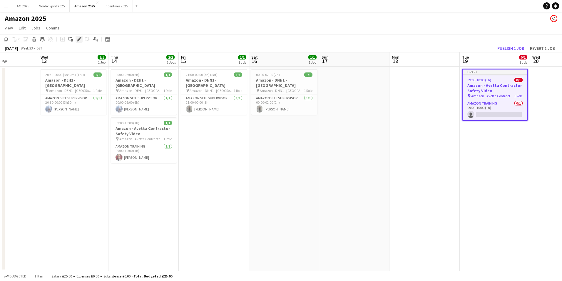
drag, startPoint x: 80, startPoint y: 40, endPoint x: 94, endPoint y: 46, distance: 15.3
click at [80, 40] on icon "Edit" at bounding box center [79, 39] width 5 height 5
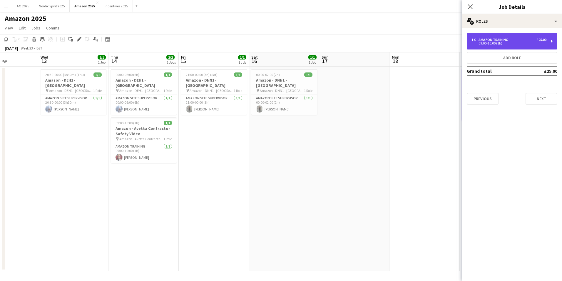
click at [511, 45] on div "1 x Amazon Training £25.00 09:00-10:00 (1h)" at bounding box center [512, 41] width 91 height 16
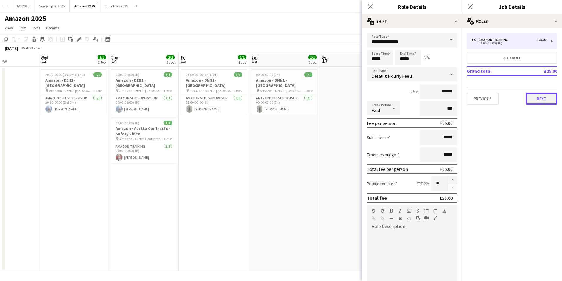
click at [542, 102] on button "Next" at bounding box center [542, 99] width 32 height 12
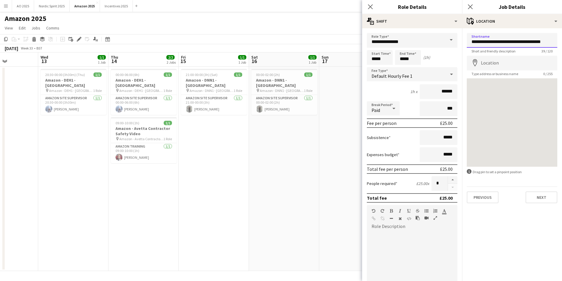
click at [536, 44] on input "**********" at bounding box center [512, 40] width 91 height 15
click at [538, 198] on button "Next" at bounding box center [542, 197] width 32 height 12
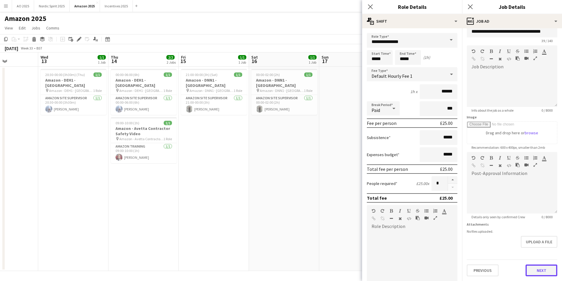
scroll to position [10, 0]
click at [550, 254] on form "**********" at bounding box center [512, 149] width 100 height 253
click at [548, 268] on button "Next" at bounding box center [542, 270] width 32 height 12
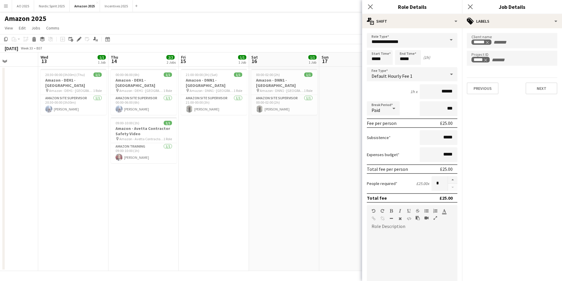
scroll to position [0, 0]
click at [537, 93] on button "Next" at bounding box center [542, 88] width 32 height 12
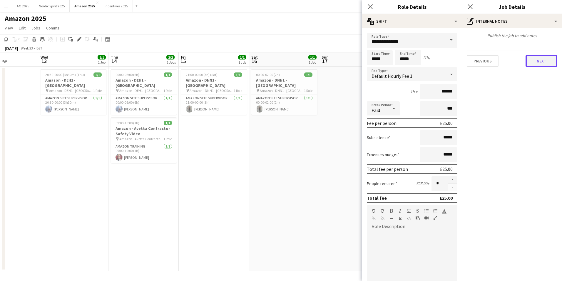
click at [536, 60] on button "Next" at bounding box center [542, 61] width 32 height 12
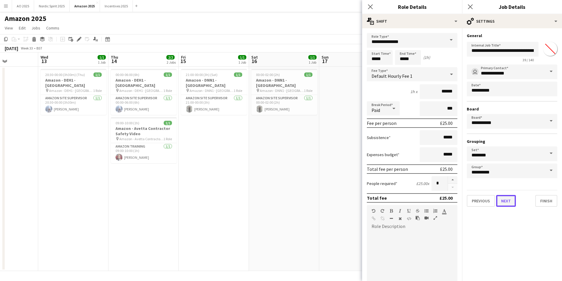
click at [511, 203] on button "Next" at bounding box center [506, 201] width 20 height 12
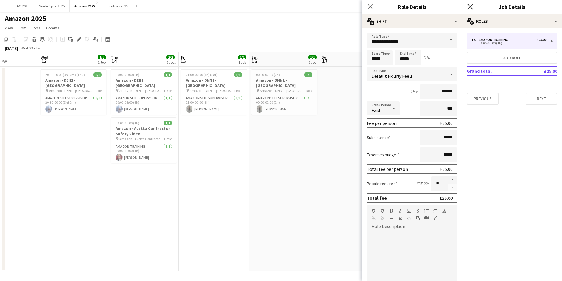
click at [471, 7] on icon at bounding box center [471, 7] width 6 height 6
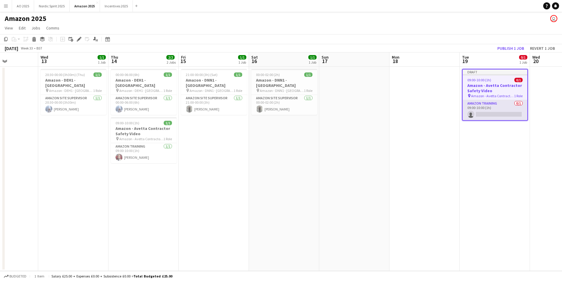
click at [484, 116] on app-card-role "Amazon Training 0/1 09:00-10:00 (1h) single-neutral-actions" at bounding box center [495, 110] width 65 height 20
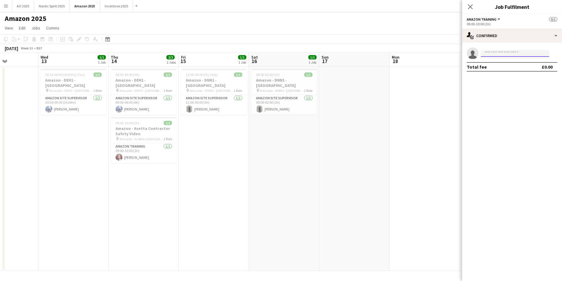
click at [495, 56] on input at bounding box center [515, 53] width 68 height 7
type input "****"
click at [498, 62] on span "Rhys Inwood" at bounding box center [503, 61] width 34 height 5
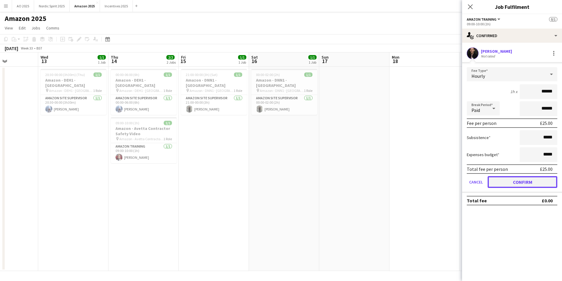
click at [506, 183] on button "Confirm" at bounding box center [523, 182] width 70 height 12
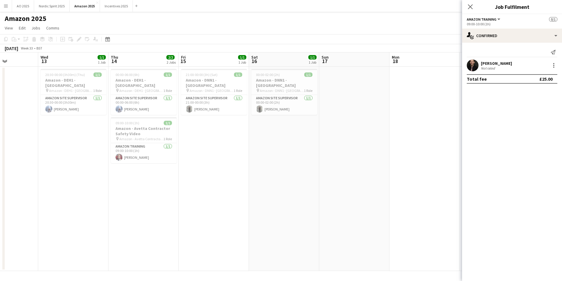
click at [470, 11] on div "Close pop-in" at bounding box center [470, 7] width 16 height 14
click at [470, 8] on icon at bounding box center [471, 7] width 6 height 6
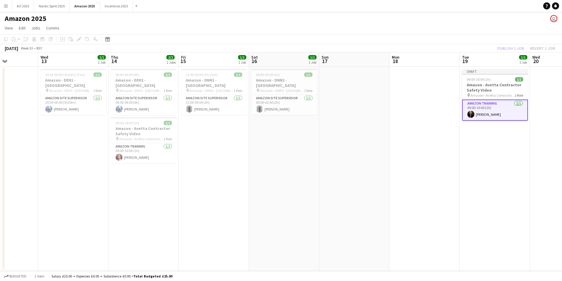
click at [447, 94] on app-date-cell at bounding box center [425, 168] width 70 height 204
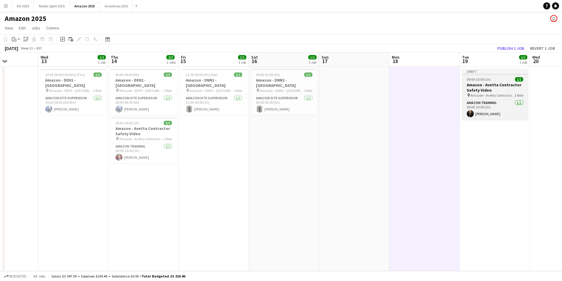
click at [494, 78] on div "09:00-10:00 (1h) 1/1" at bounding box center [495, 79] width 66 height 4
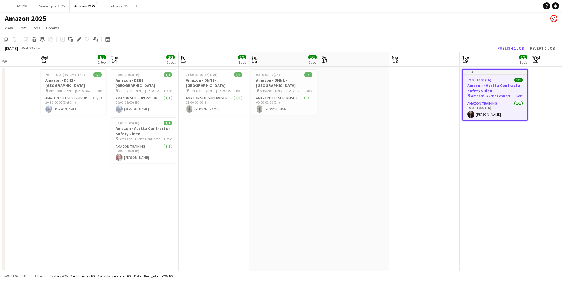
click at [488, 164] on app-date-cell "Draft 09:00-10:00 (1h) 1/1 Amazon - Avetta Contractor Safety Video pin Amazon -…" at bounding box center [495, 168] width 70 height 204
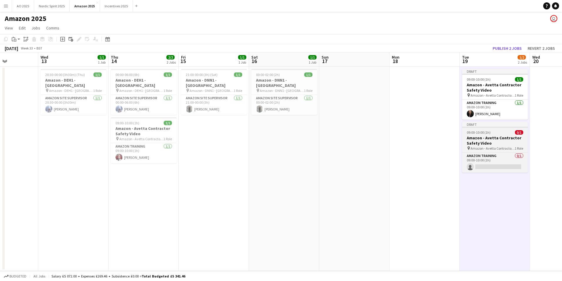
click at [487, 144] on h3 "Amazon - Avetta Contractor Safety Video" at bounding box center [495, 140] width 66 height 11
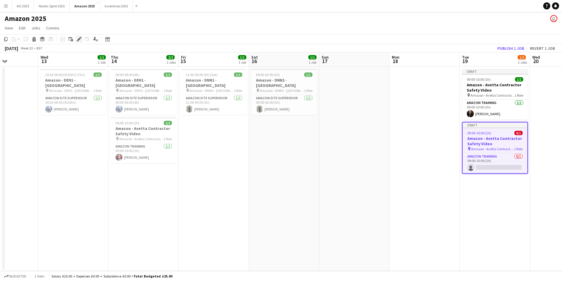
click at [79, 39] on icon at bounding box center [78, 39] width 3 height 3
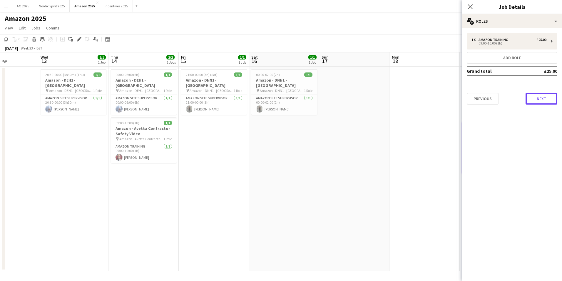
click at [539, 100] on button "Next" at bounding box center [542, 99] width 32 height 12
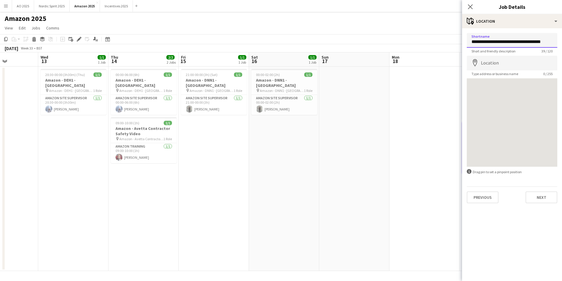
drag, startPoint x: 538, startPoint y: 40, endPoint x: 505, endPoint y: 43, distance: 33.4
click at [505, 43] on input "**********" at bounding box center [512, 40] width 91 height 15
type input "**********"
click at [534, 200] on button "Next" at bounding box center [542, 197] width 32 height 12
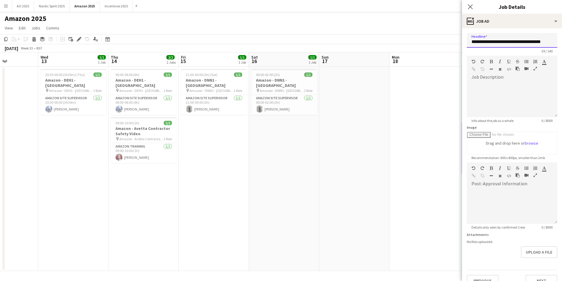
drag, startPoint x: 540, startPoint y: 42, endPoint x: 505, endPoint y: 42, distance: 34.7
click at [505, 42] on input "**********" at bounding box center [512, 40] width 91 height 15
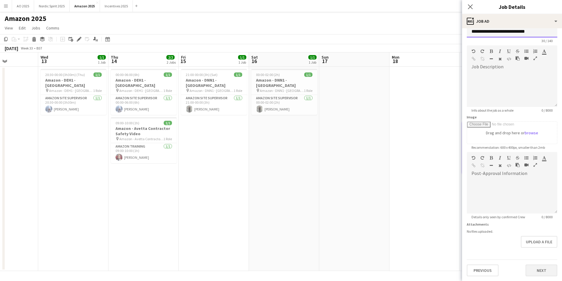
type input "**********"
click at [535, 266] on button "Next" at bounding box center [542, 270] width 32 height 12
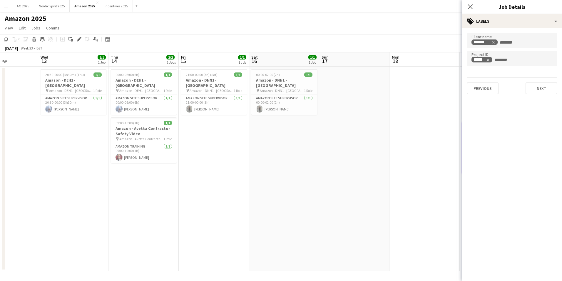
scroll to position [0, 0]
click at [538, 89] on button "Next" at bounding box center [542, 88] width 32 height 12
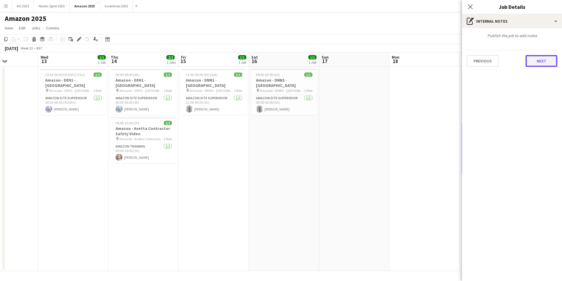
click at [533, 61] on button "Next" at bounding box center [542, 61] width 32 height 12
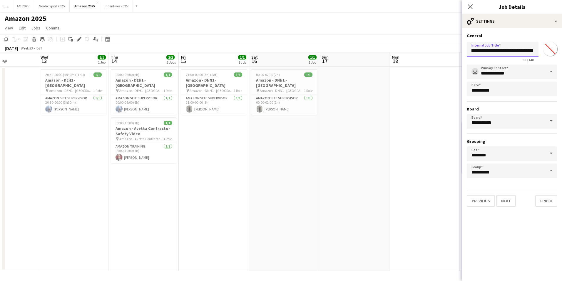
scroll to position [0, 16]
drag, startPoint x: 505, startPoint y: 51, endPoint x: 522, endPoint y: 51, distance: 17.1
click at [522, 51] on input "**********" at bounding box center [503, 49] width 72 height 15
type input "**********"
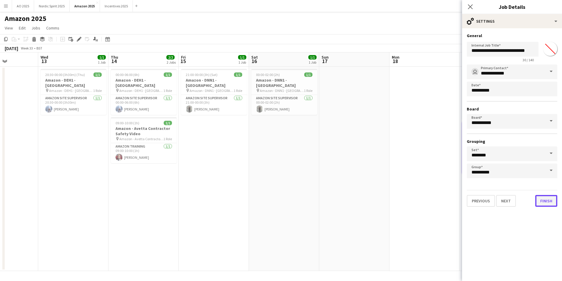
click at [545, 201] on button "Finish" at bounding box center [546, 201] width 22 height 12
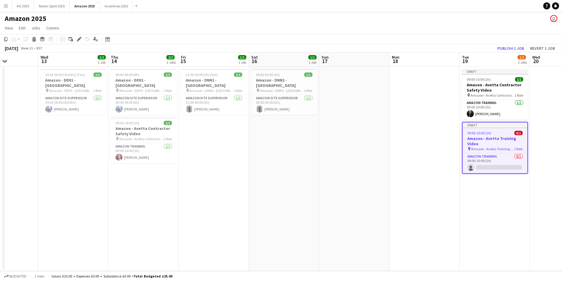
click at [499, 197] on app-date-cell "Draft 09:00-10:00 (1h) 1/1 Amazon - Avetta Contractor Safety Video pin Amazon -…" at bounding box center [495, 168] width 70 height 204
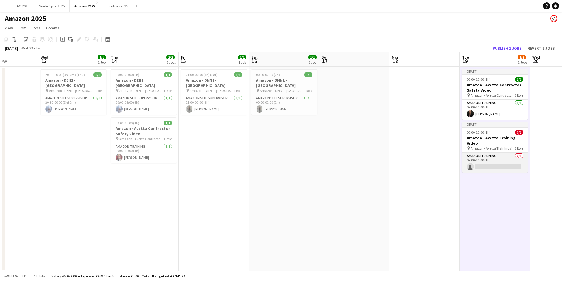
click at [490, 162] on app-card-role "Amazon Training 0/1 09:00-10:00 (1h) single-neutral-actions" at bounding box center [495, 162] width 66 height 20
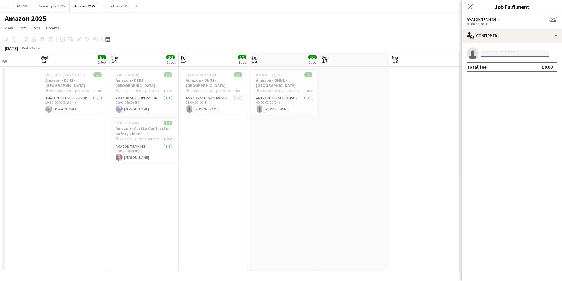
click at [517, 55] on input at bounding box center [515, 53] width 68 height 7
type input "*******"
click at [501, 67] on span "tfrancisgeneral@gmail.com" at bounding box center [515, 66] width 59 height 5
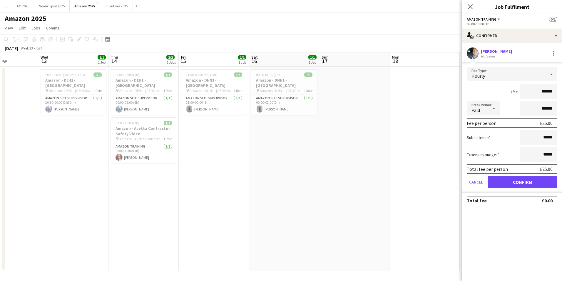
click at [477, 56] on app-user-avatar at bounding box center [473, 53] width 12 height 12
click at [473, 55] on app-user-avatar at bounding box center [473, 53] width 12 height 12
click at [488, 52] on div "Tyler Francis" at bounding box center [496, 51] width 31 height 5
drag, startPoint x: 488, startPoint y: 52, endPoint x: 470, endPoint y: 55, distance: 18.4
click at [469, 55] on app-user-avatar at bounding box center [473, 53] width 12 height 12
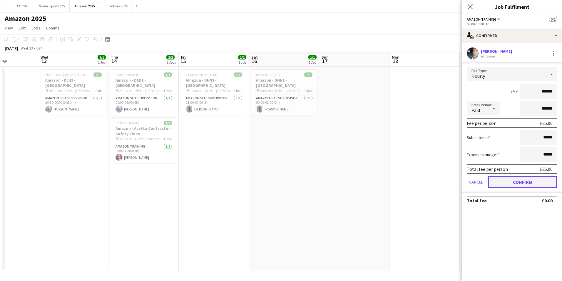
click at [507, 186] on button "Confirm" at bounding box center [523, 182] width 70 height 12
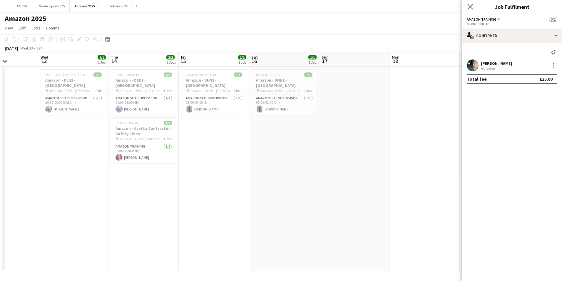
click at [468, 4] on icon "Close pop-in" at bounding box center [471, 7] width 6 height 6
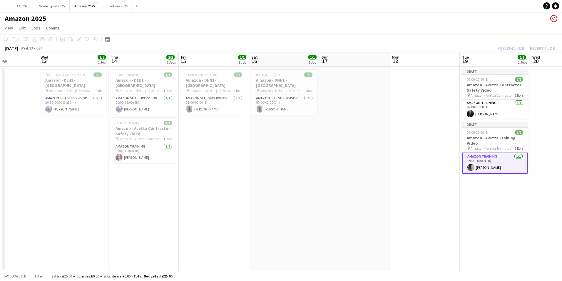
click at [474, 177] on app-date-cell "Draft 09:00-10:00 (1h) 1/1 Amazon - Avetta Contractor Safety Video pin Amazon -…" at bounding box center [495, 168] width 70 height 204
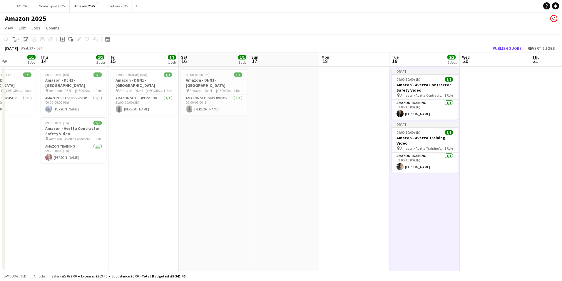
scroll to position [0, 173]
click at [427, 86] on h3 "Amazon - Avetta Contractor Safety Video" at bounding box center [425, 87] width 66 height 11
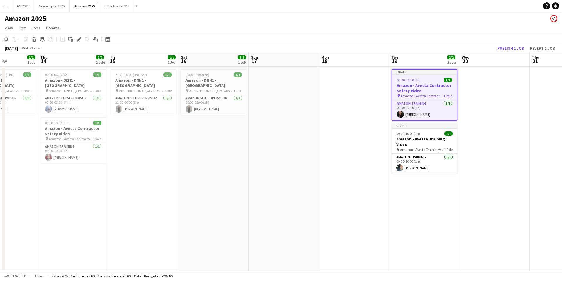
click at [480, 79] on app-date-cell at bounding box center [495, 168] width 70 height 204
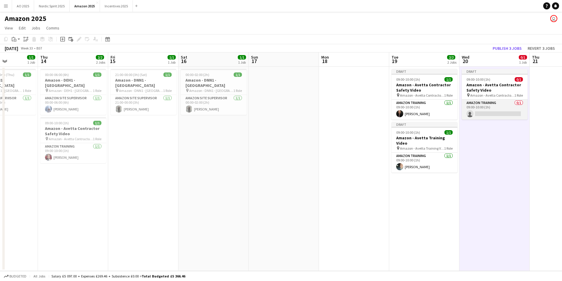
click at [490, 114] on app-card-role "Amazon Training 0/1 09:00-10:00 (1h) single-neutral-actions" at bounding box center [495, 109] width 66 height 20
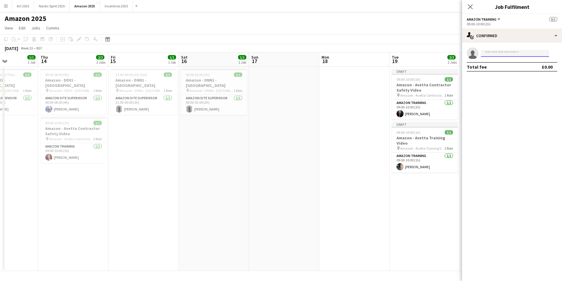
click at [507, 55] on input at bounding box center [515, 53] width 68 height 7
type input "*******"
click at [508, 62] on span "Wayne Mccrory" at bounding box center [503, 61] width 34 height 5
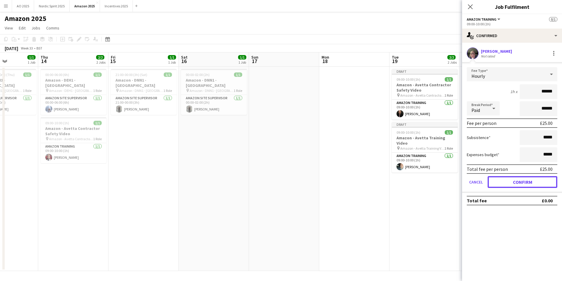
click at [523, 184] on button "Confirm" at bounding box center [523, 182] width 70 height 12
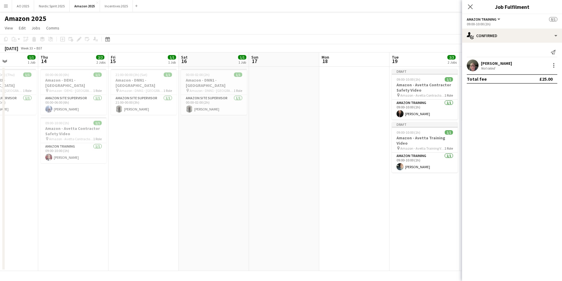
click at [441, 202] on app-date-cell "Draft 09:00-10:00 (1h) 1/1 Amazon - Avetta Contractor Safety Video pin Amazon -…" at bounding box center [425, 168] width 70 height 204
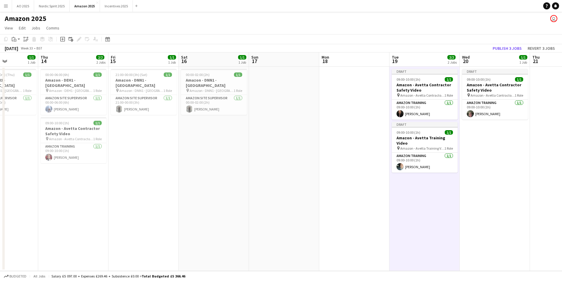
click at [523, 153] on app-date-cell "Draft 09:00-10:00 (1h) 1/1 Amazon - Avetta Contractor Safety Video pin Amazon -…" at bounding box center [495, 168] width 70 height 204
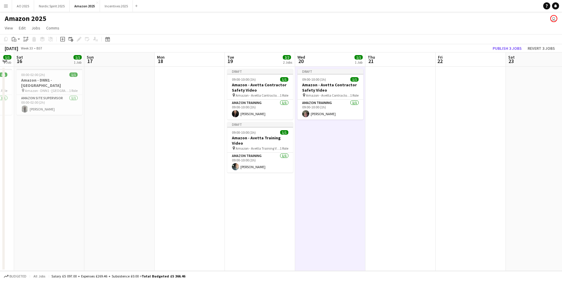
scroll to position [0, 208]
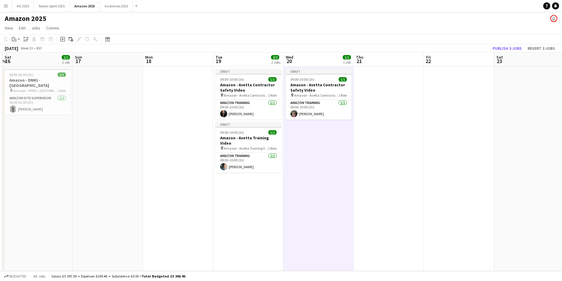
click at [523, 153] on app-date-cell at bounding box center [529, 168] width 70 height 204
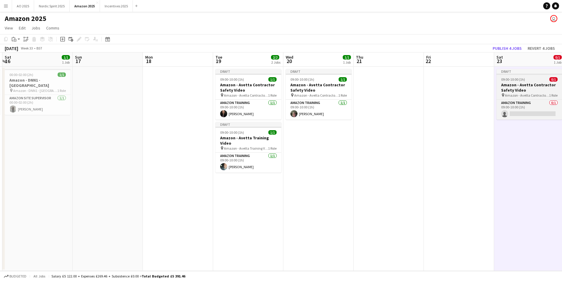
click at [512, 84] on h3 "Amazon - Avetta Contractor Safety Video" at bounding box center [530, 87] width 66 height 11
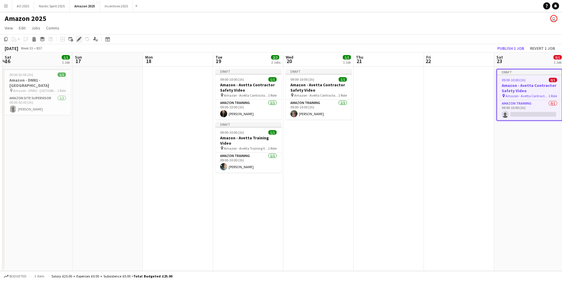
click at [79, 39] on icon at bounding box center [78, 39] width 3 height 3
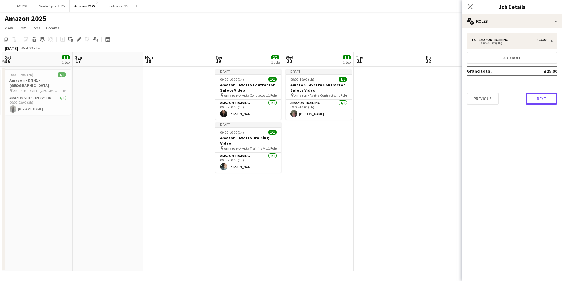
click at [537, 98] on button "Next" at bounding box center [542, 99] width 32 height 12
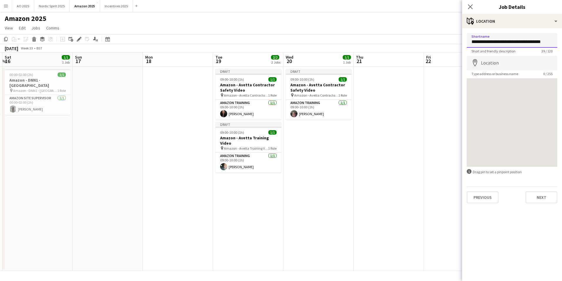
drag, startPoint x: 492, startPoint y: 42, endPoint x: 589, endPoint y: 55, distance: 98.2
click at [562, 55] on html "Menu Boards Boards Boards All jobs Status Workforce Workforce My Workforce Recr…" at bounding box center [281, 140] width 562 height 281
drag, startPoint x: 557, startPoint y: 43, endPoint x: 453, endPoint y: 45, distance: 104.4
click at [453, 45] on body "Menu Boards Boards Boards All jobs Status Workforce Workforce My Workforce Recr…" at bounding box center [281, 140] width 562 height 281
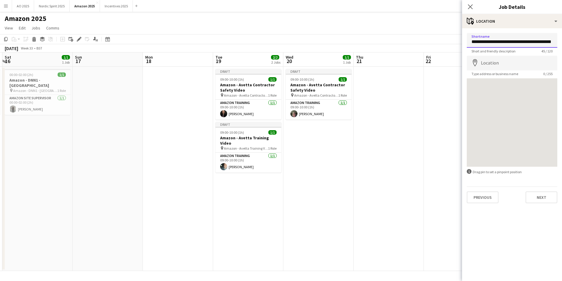
type input "**********"
click at [533, 201] on button "Next" at bounding box center [542, 197] width 32 height 12
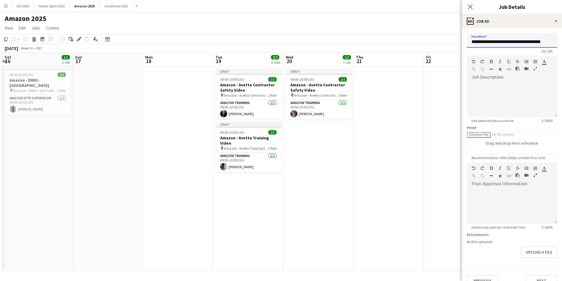
scroll to position [0, 2]
drag, startPoint x: 471, startPoint y: 41, endPoint x: 617, endPoint y: 55, distance: 146.0
click at [562, 55] on html "Menu Boards Boards Boards All jobs Status Workforce Workforce My Workforce Recr…" at bounding box center [281, 140] width 562 height 281
paste input "******"
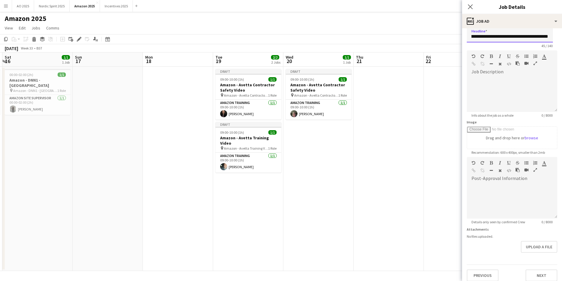
scroll to position [10, 0]
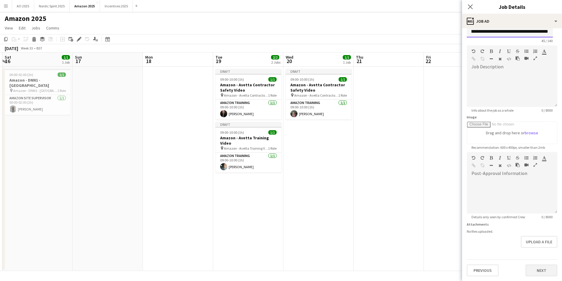
type input "**********"
click at [547, 266] on button "Next" at bounding box center [542, 270] width 32 height 12
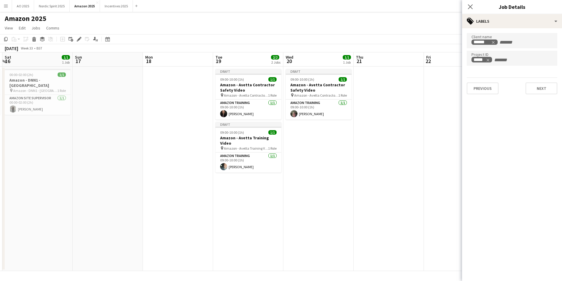
scroll to position [0, 0]
type input "*******"
click at [537, 87] on button "Next" at bounding box center [542, 88] width 32 height 12
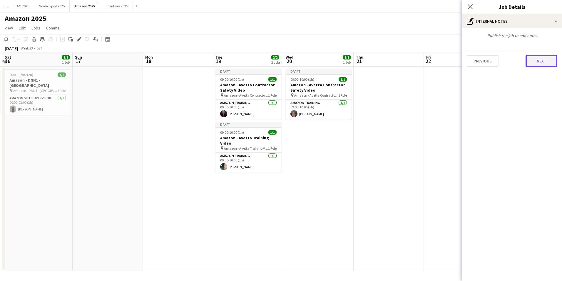
click at [535, 59] on button "Next" at bounding box center [542, 61] width 32 height 12
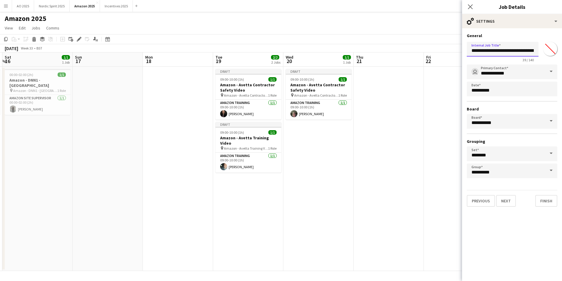
scroll to position [0, 16]
drag, startPoint x: 471, startPoint y: 50, endPoint x: 568, endPoint y: 49, distance: 96.8
click at [562, 49] on html "Menu Boards Boards Boards All jobs Status Workforce Workforce My Workforce Recr…" at bounding box center [281, 140] width 562 height 281
paste input "******"
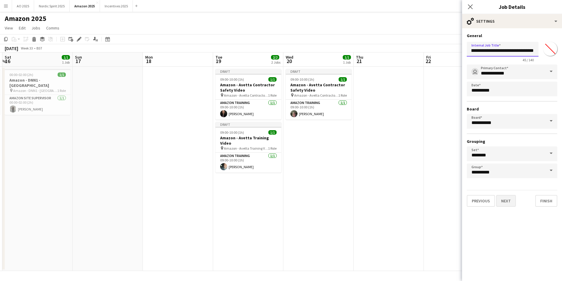
type input "**********"
click at [512, 201] on button "Next" at bounding box center [506, 201] width 20 height 12
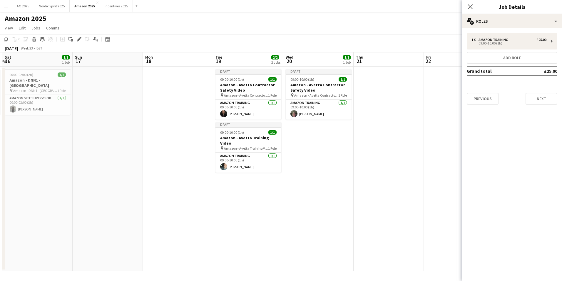
scroll to position [0, 0]
click at [522, 44] on div "09:00-10:00 (1h)" at bounding box center [509, 43] width 75 height 3
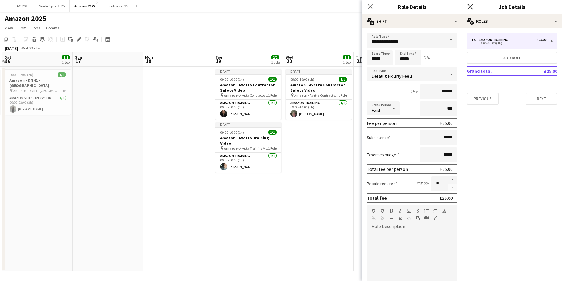
click at [473, 8] on icon "Close pop-in" at bounding box center [471, 7] width 6 height 6
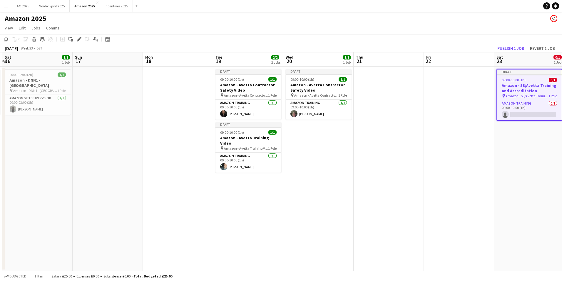
click at [434, 97] on app-date-cell at bounding box center [459, 168] width 70 height 204
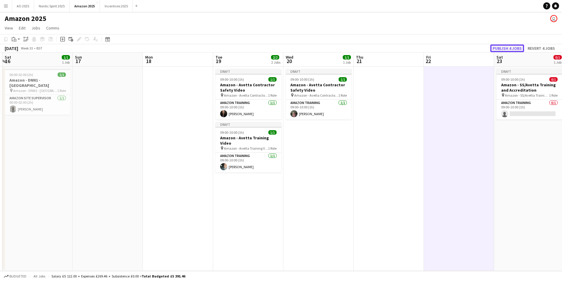
click at [497, 48] on button "Publish 4 jobs" at bounding box center [508, 48] width 34 height 8
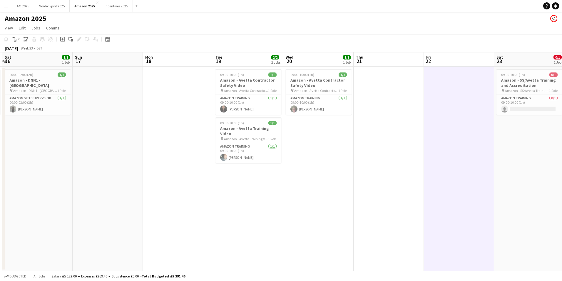
click at [401, 107] on app-date-cell at bounding box center [389, 168] width 70 height 204
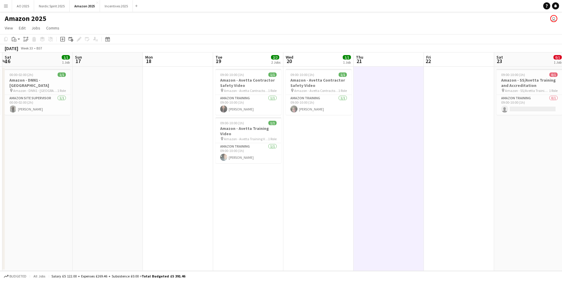
click at [9, 9] on button "Menu" at bounding box center [6, 6] width 12 height 12
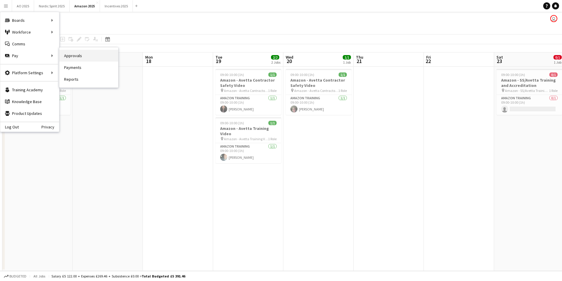
click at [79, 58] on link "Approvals" at bounding box center [88, 56] width 59 height 12
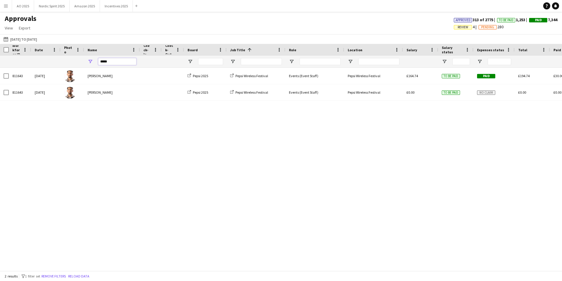
click at [131, 64] on input "*****" at bounding box center [117, 61] width 38 height 7
type input "*"
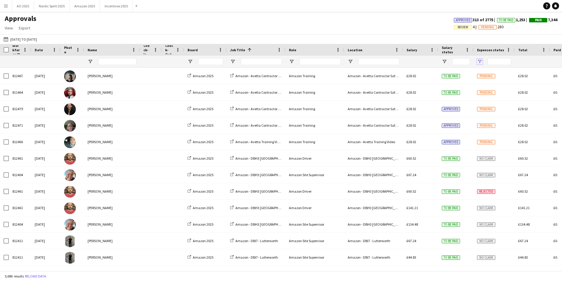
click at [478, 62] on span "Open Filter Menu" at bounding box center [479, 61] width 5 height 5
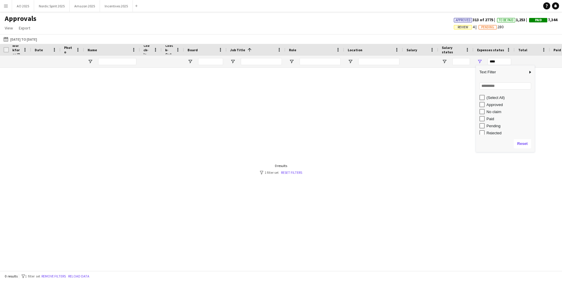
click at [534, 127] on div "Column Filter" at bounding box center [533, 109] width 1 height 84
type input "**********"
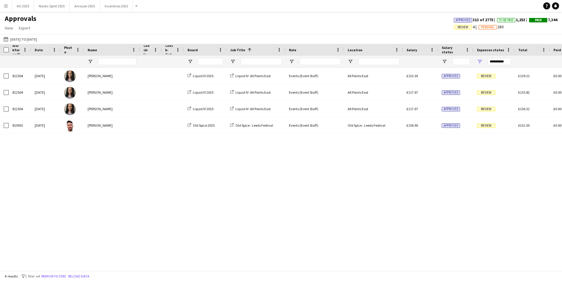
click at [417, 166] on div "812504 Fri, 22 Aug 2025 Joanna George Liquid IV 2025 Liquid IV- All Points East…" at bounding box center [281, 167] width 562 height 198
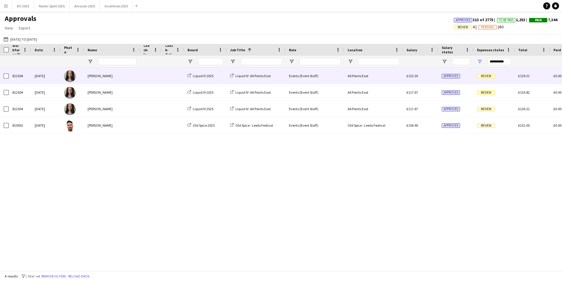
click at [485, 76] on span "Review" at bounding box center [486, 76] width 18 height 4
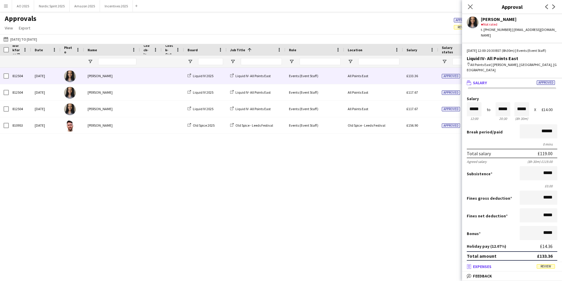
click at [535, 264] on mat-panel-title "receipt Expenses Review" at bounding box center [511, 265] width 98 height 5
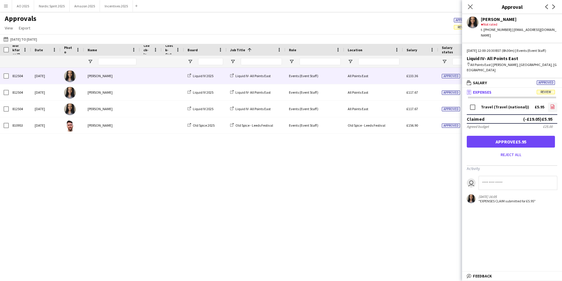
click at [553, 104] on icon "file-image" at bounding box center [552, 106] width 5 height 5
click at [484, 136] on button "Approve £5.95" at bounding box center [511, 142] width 88 height 12
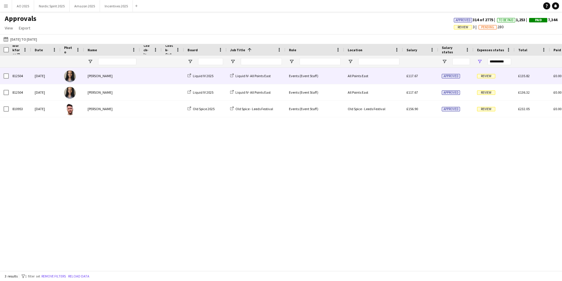
click at [482, 76] on span "Review" at bounding box center [486, 76] width 18 height 4
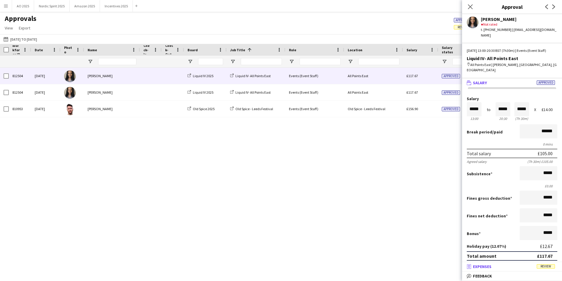
click at [536, 265] on mat-panel-title "receipt Expenses Review" at bounding box center [511, 265] width 98 height 5
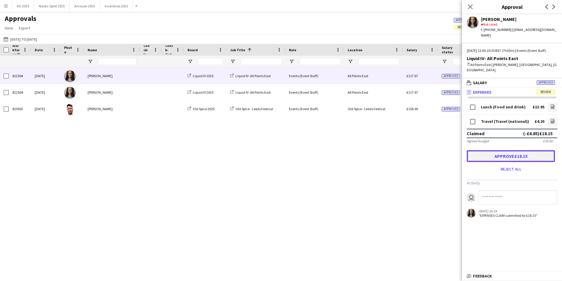
click at [511, 150] on button "Approve £18.15" at bounding box center [511, 156] width 88 height 12
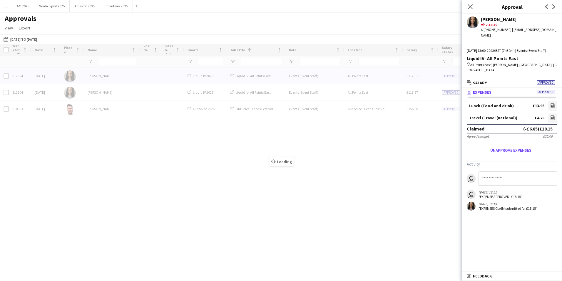
click at [385, 136] on div "Loading" at bounding box center [281, 157] width 562 height 226
